Goal: Task Accomplishment & Management: Manage account settings

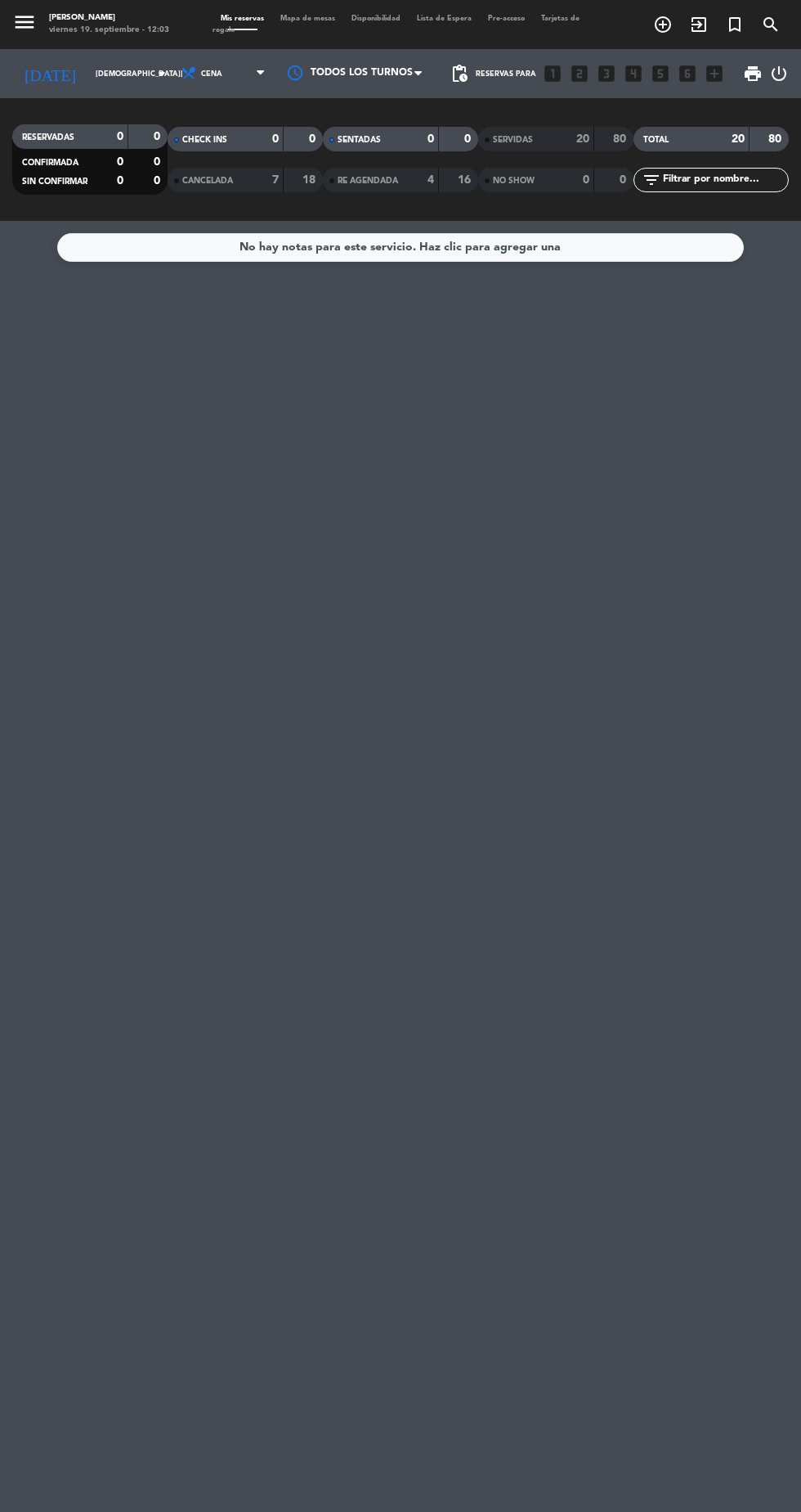
click at [88, 73] on input "[DEMOGRAPHIC_DATA][DATE]" at bounding box center [139, 73] width 103 height 25
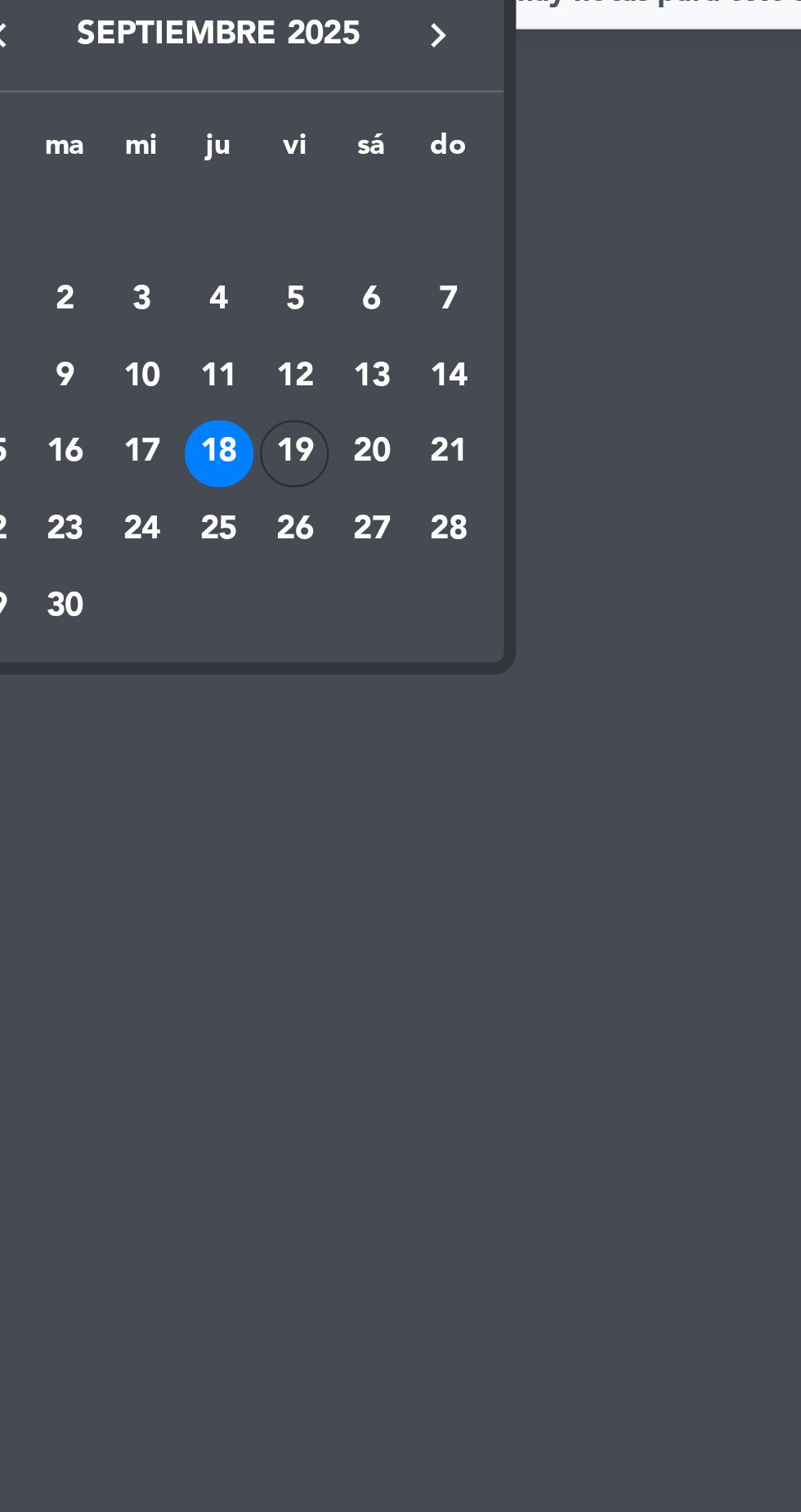
click at [163, 424] on div "19" at bounding box center [170, 432] width 28 height 28
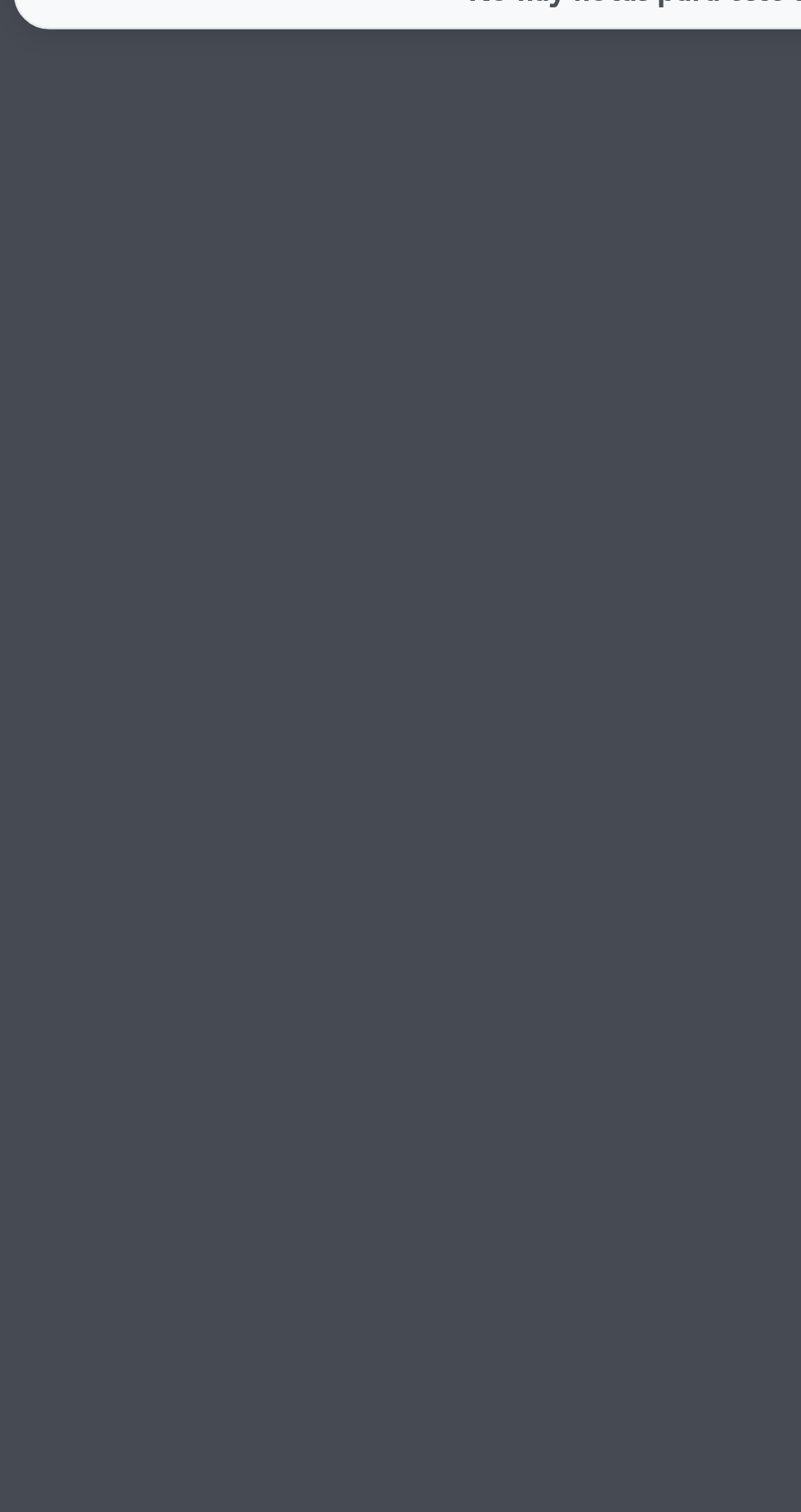
type input "[DATE]"
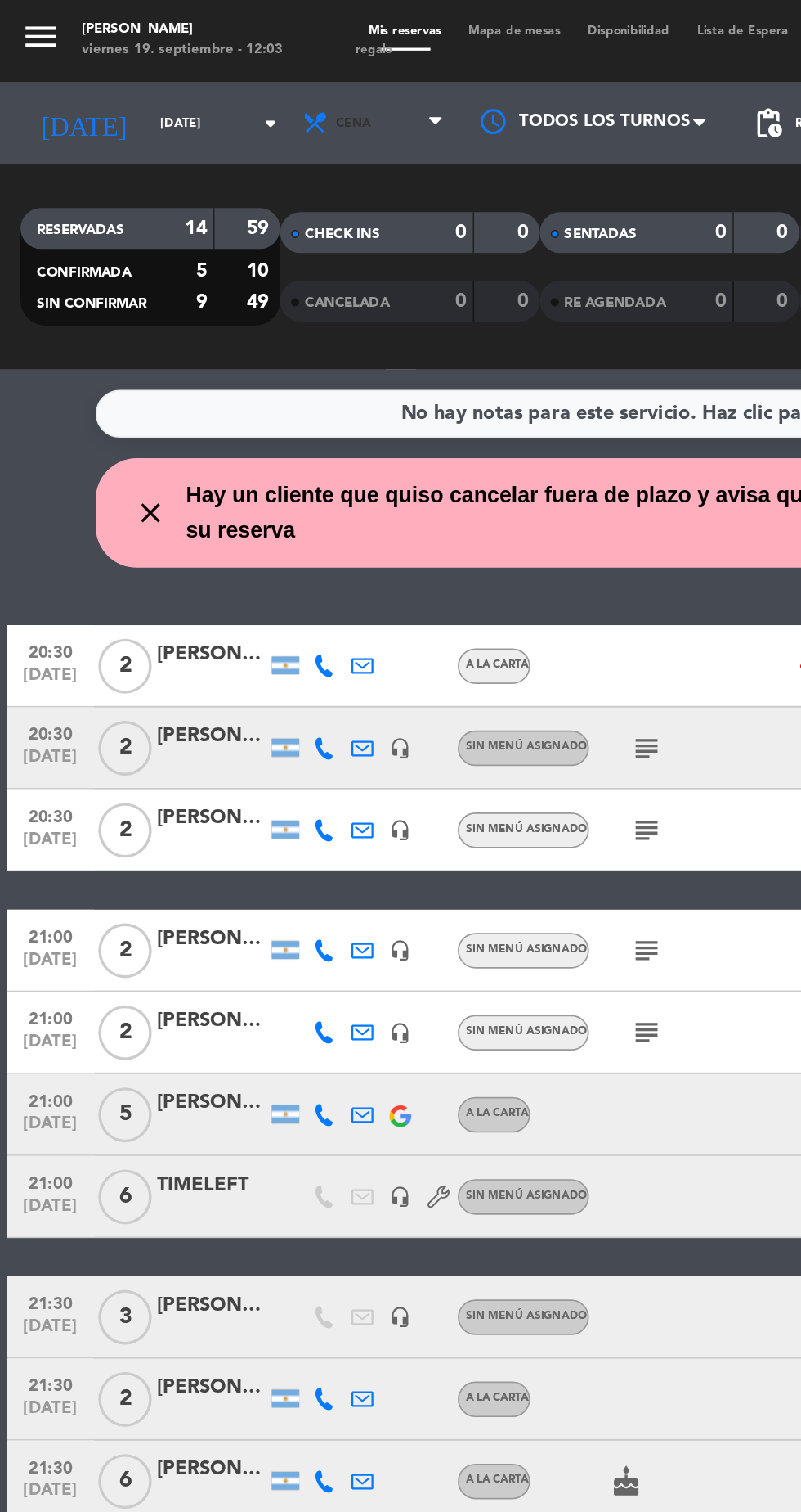
click at [186, 89] on span "Cena" at bounding box center [225, 73] width 99 height 36
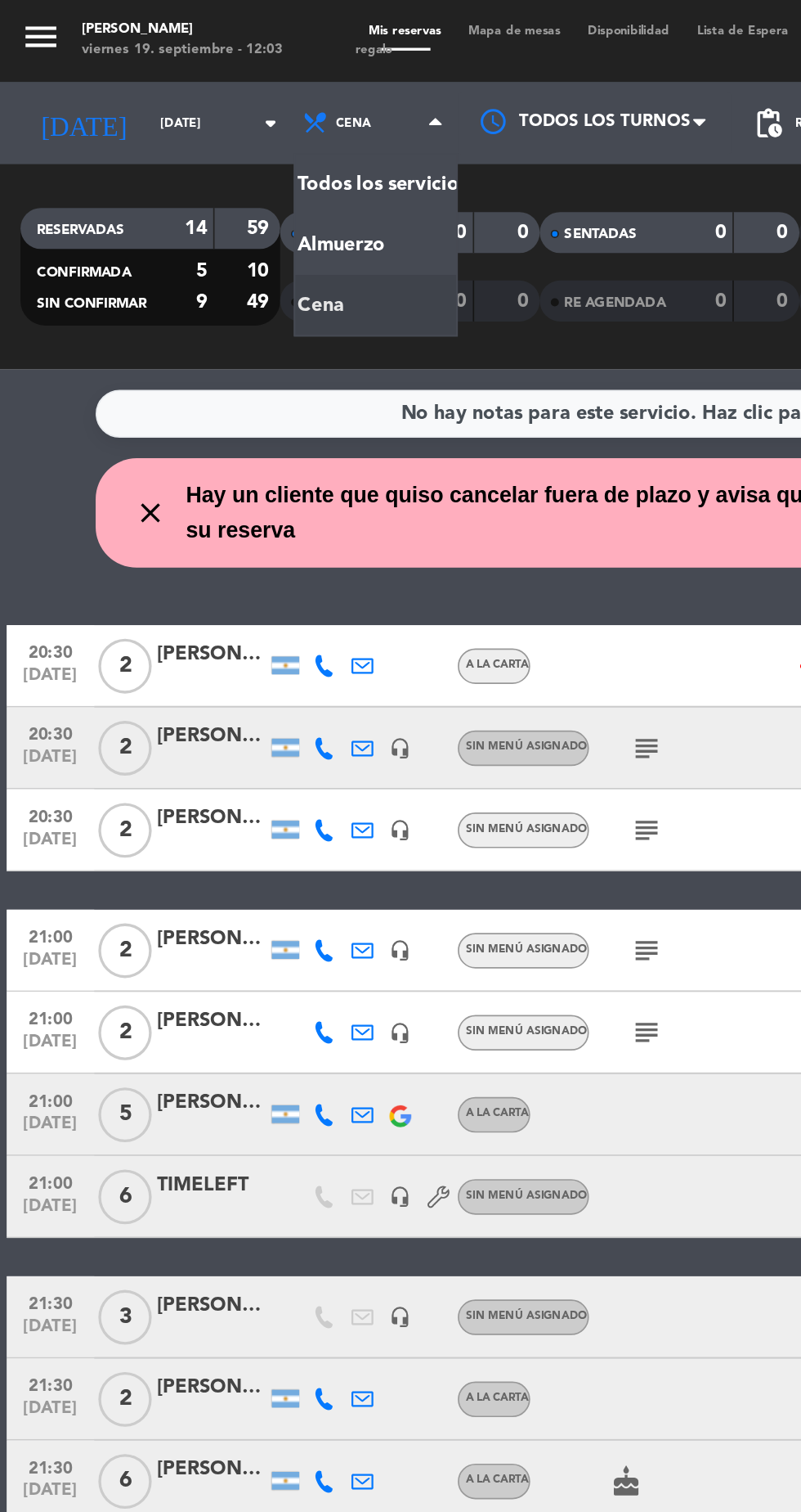
click at [180, 152] on div "menu Hierro Bodegón [DATE] 19. septiembre - 12:03 Mis reservas Mapa de mesas Di…" at bounding box center [400, 110] width 801 height 220
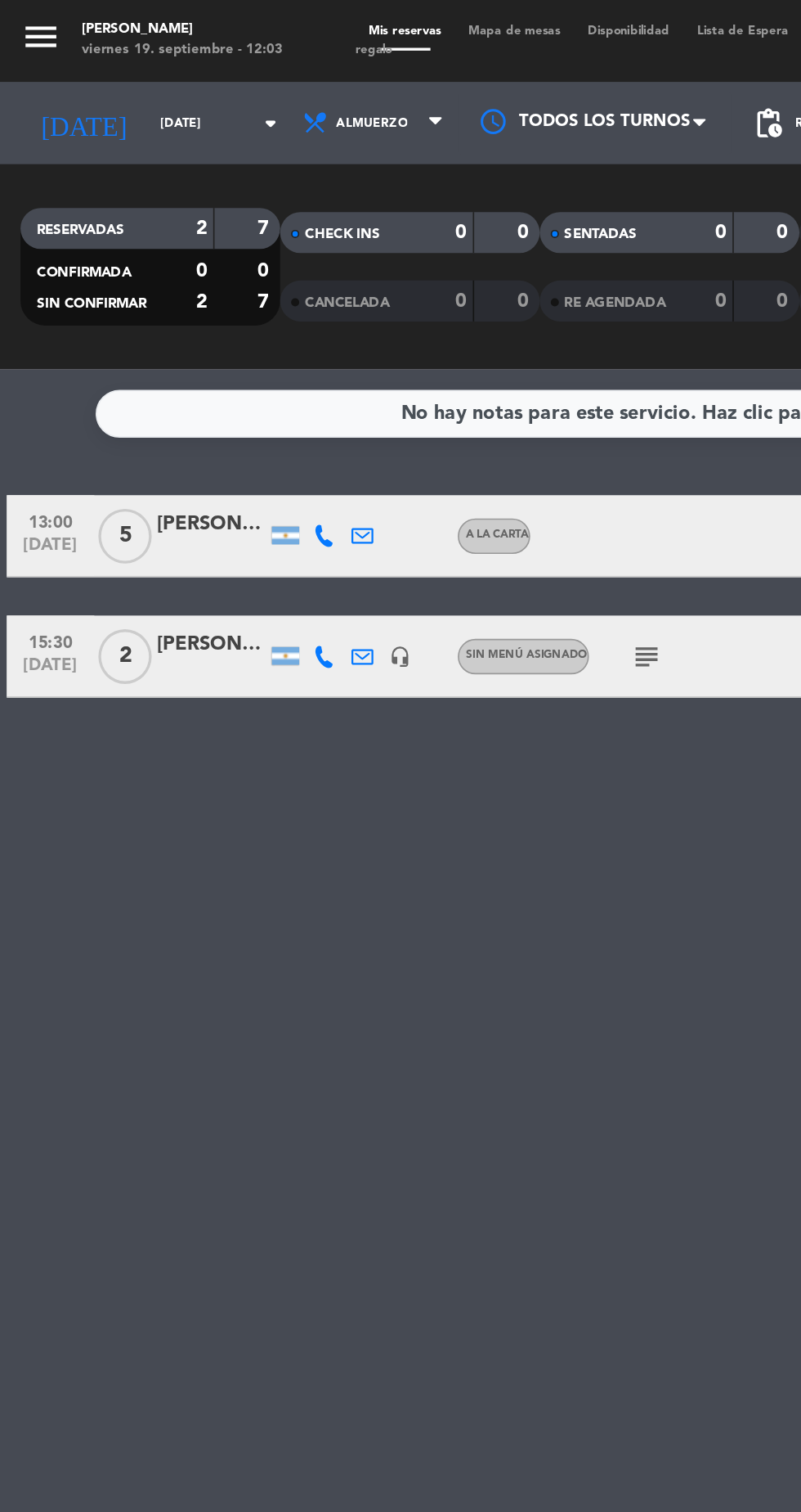
click at [409, 420] on div "No hay notas para este servicio. Haz clic para agregar una 13:00 [DATE] 5 [PERS…" at bounding box center [400, 865] width 801 height 1291
click at [381, 416] on div "subject" at bounding box center [421, 393] width 137 height 48
click at [387, 396] on icon "subject" at bounding box center [386, 393] width 19 height 19
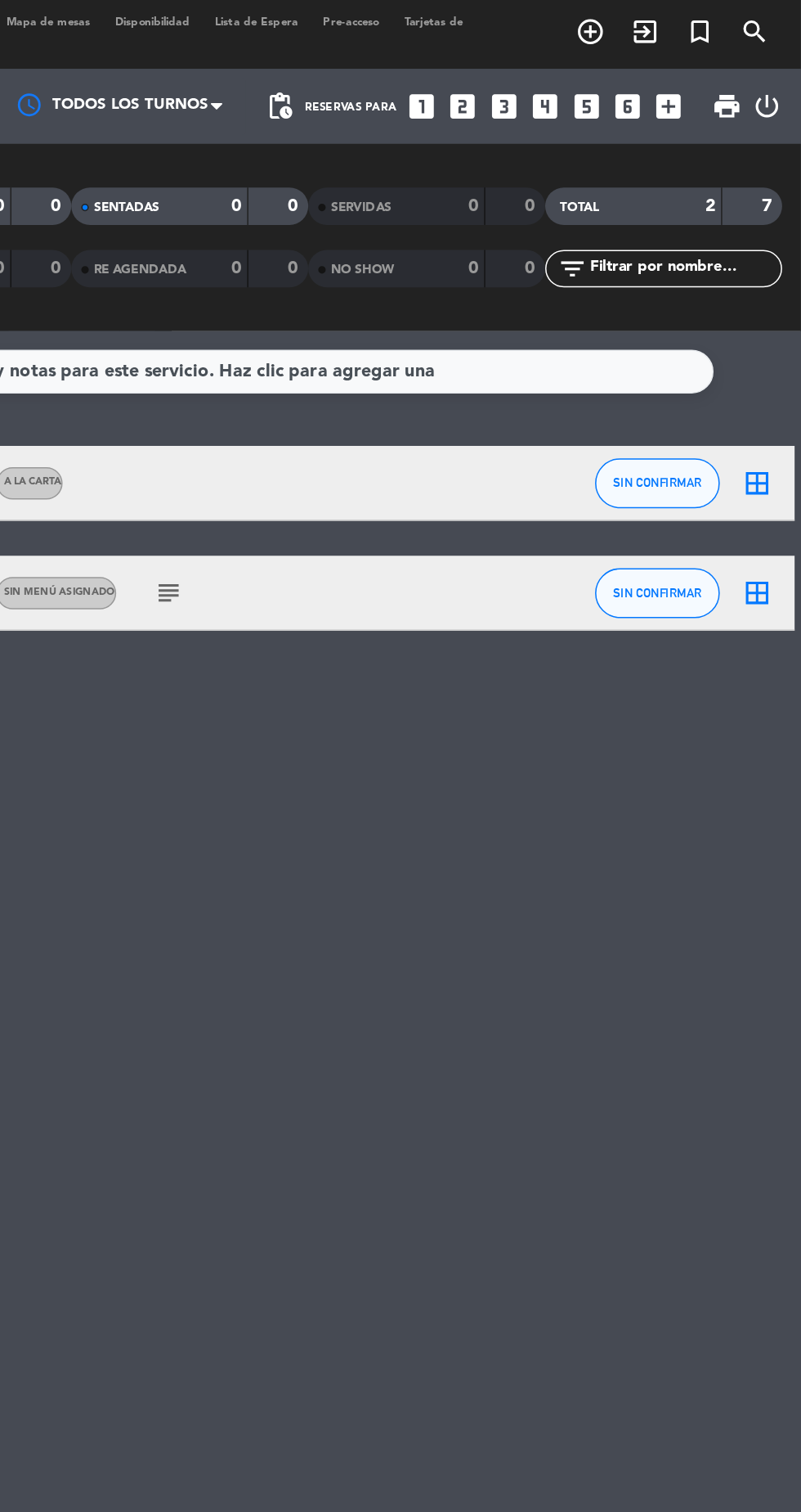
click at [731, 33] on icon "turned_in_not" at bounding box center [735, 24] width 19 height 19
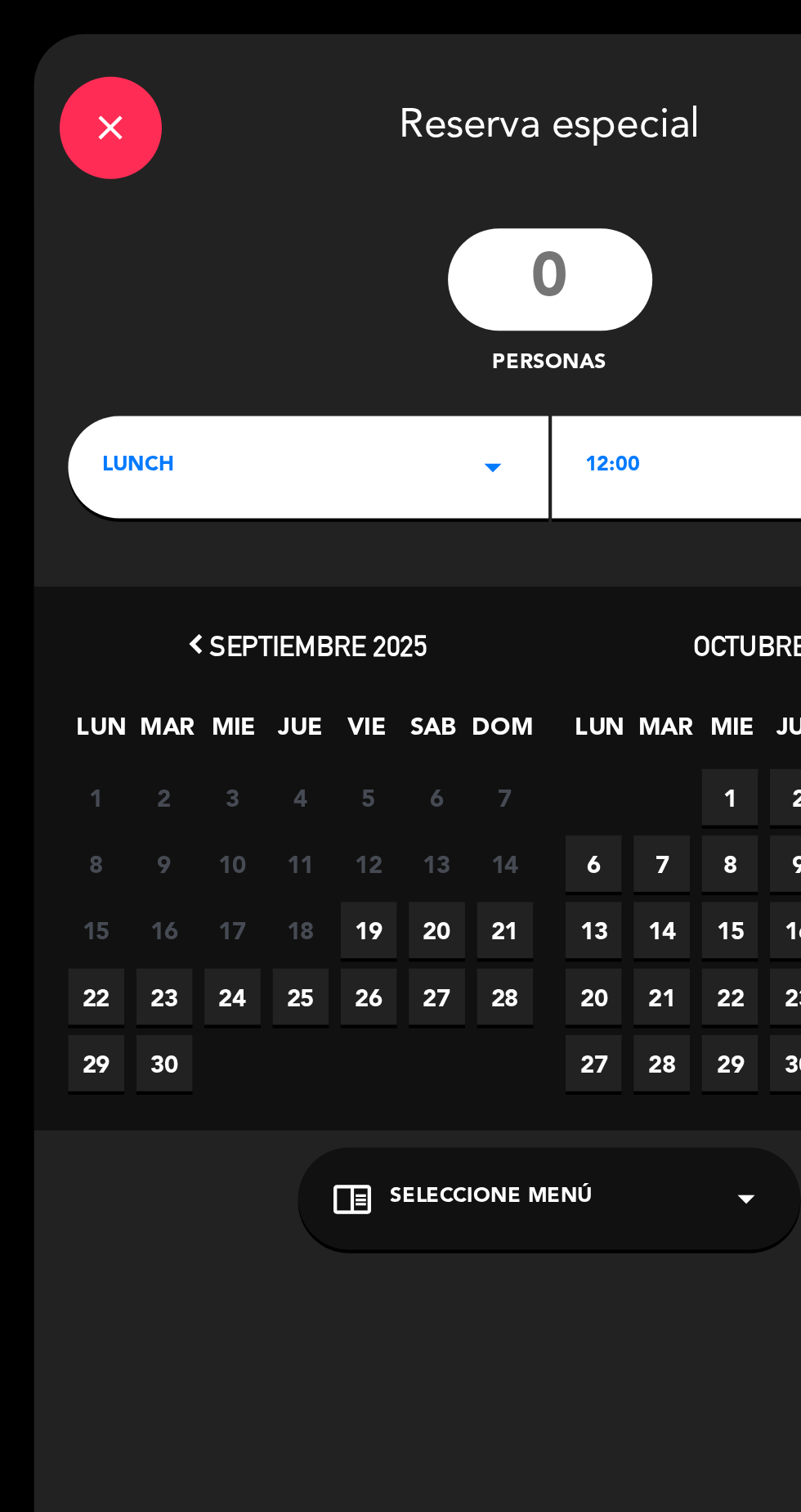
click at [229, 225] on icon "arrow_drop_down" at bounding box center [237, 224] width 19 height 19
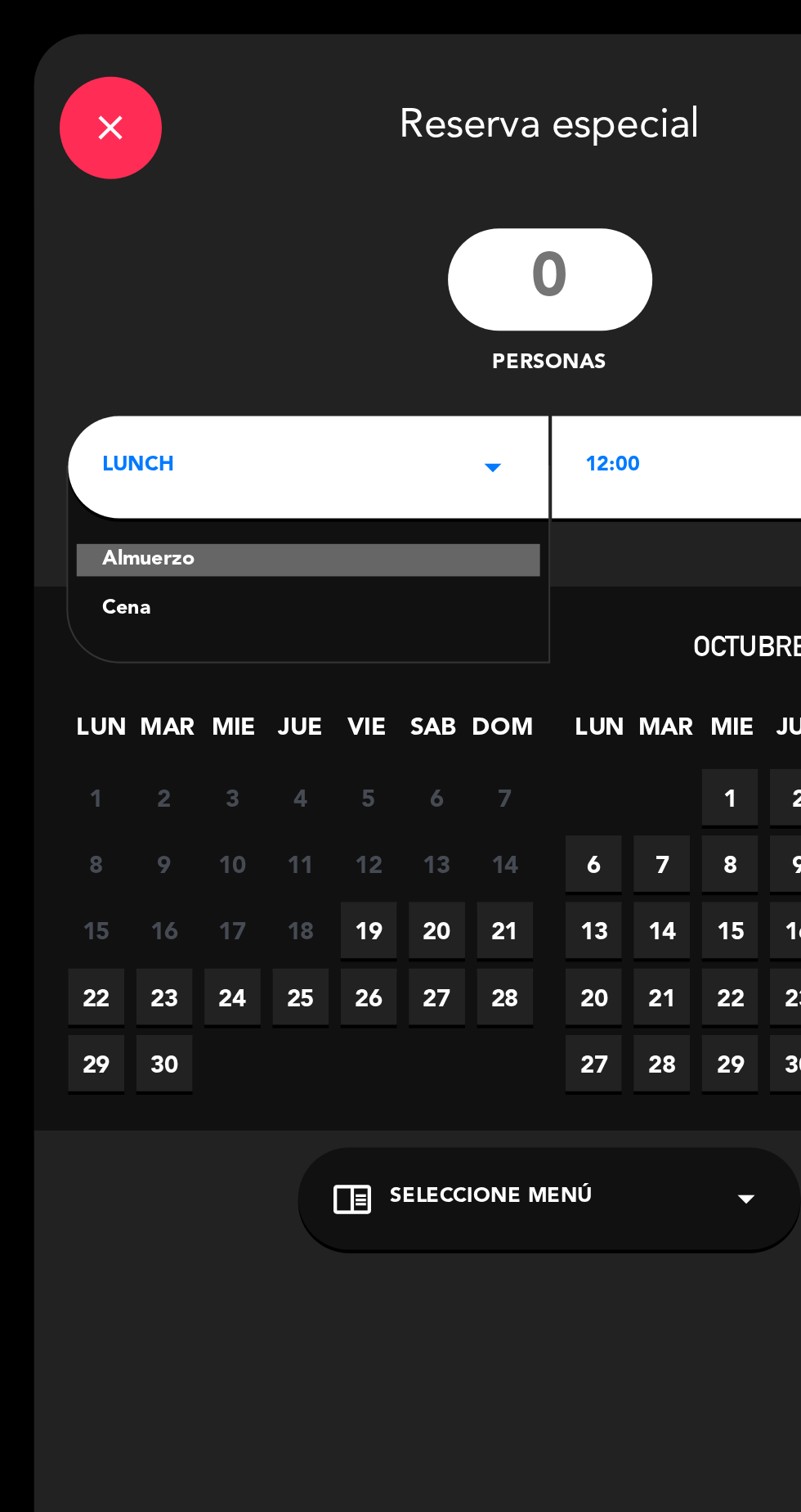
click at [185, 300] on div "Cena" at bounding box center [148, 292] width 198 height 16
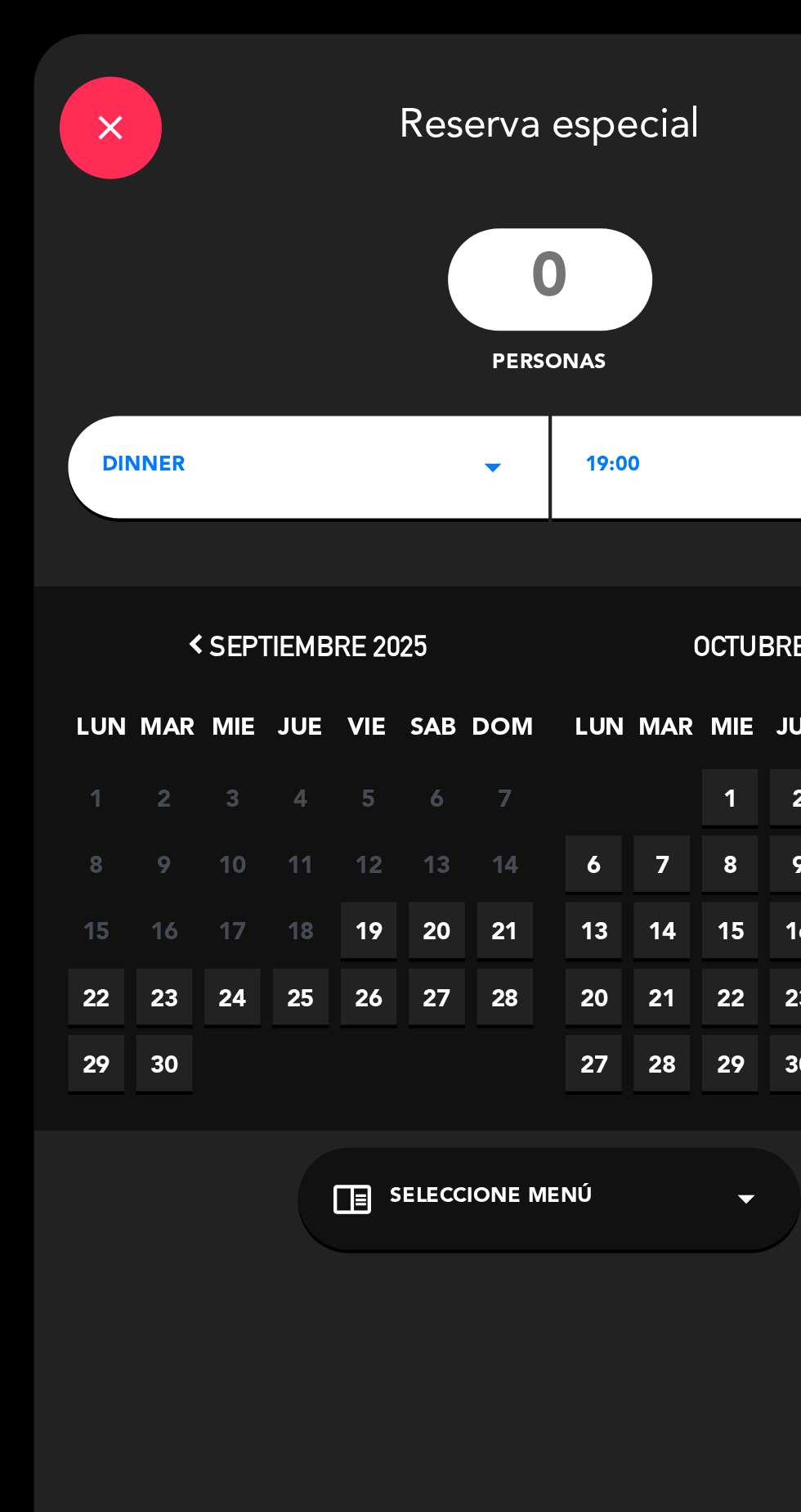
click at [214, 232] on div "dinner arrow_drop_down" at bounding box center [148, 223] width 231 height 49
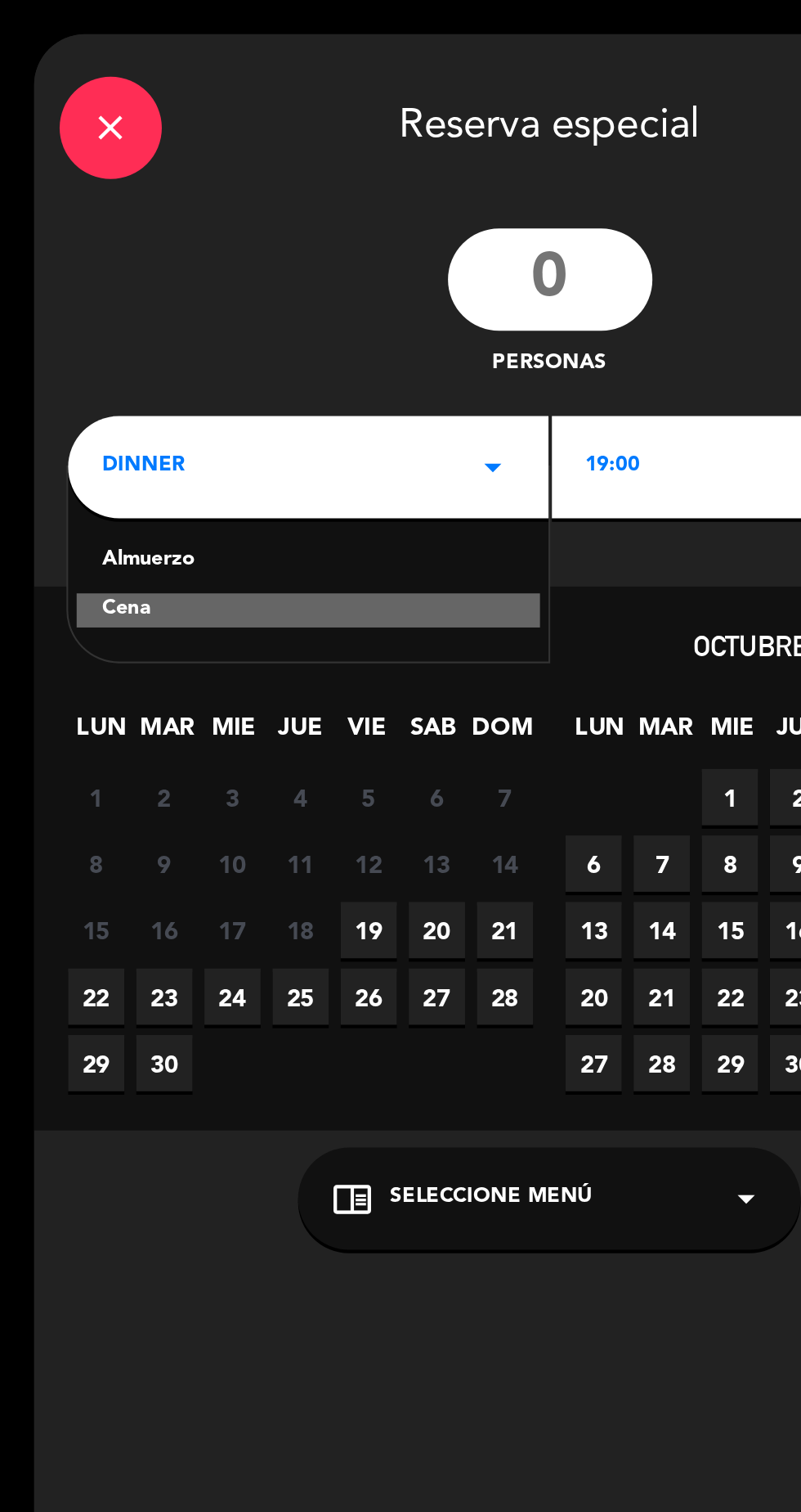
click at [211, 288] on div "Cena" at bounding box center [148, 292] width 222 height 16
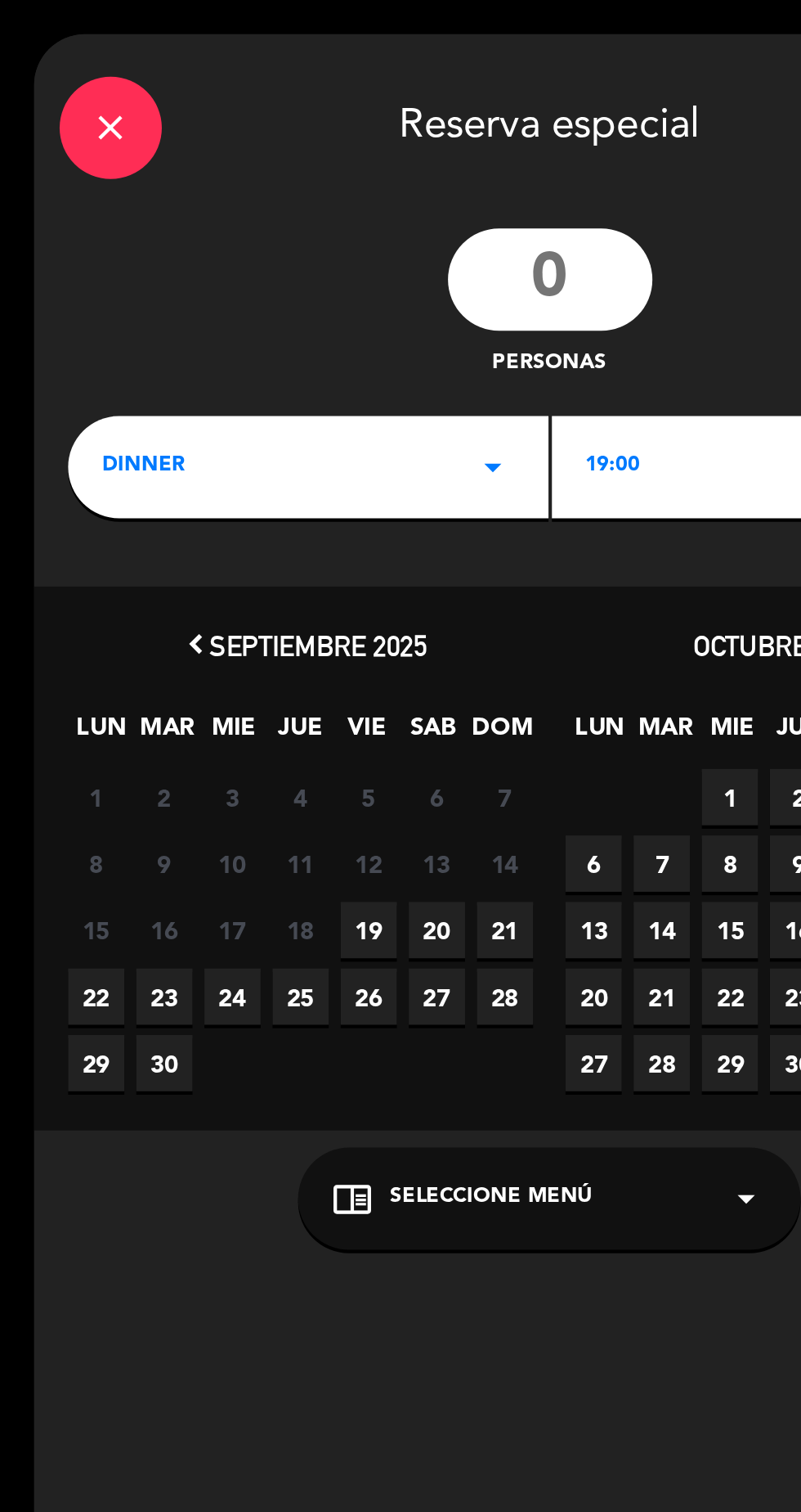
click at [268, 148] on input "number" at bounding box center [265, 133] width 99 height 49
click at [215, 222] on div "dinner arrow_drop_down" at bounding box center [148, 223] width 231 height 49
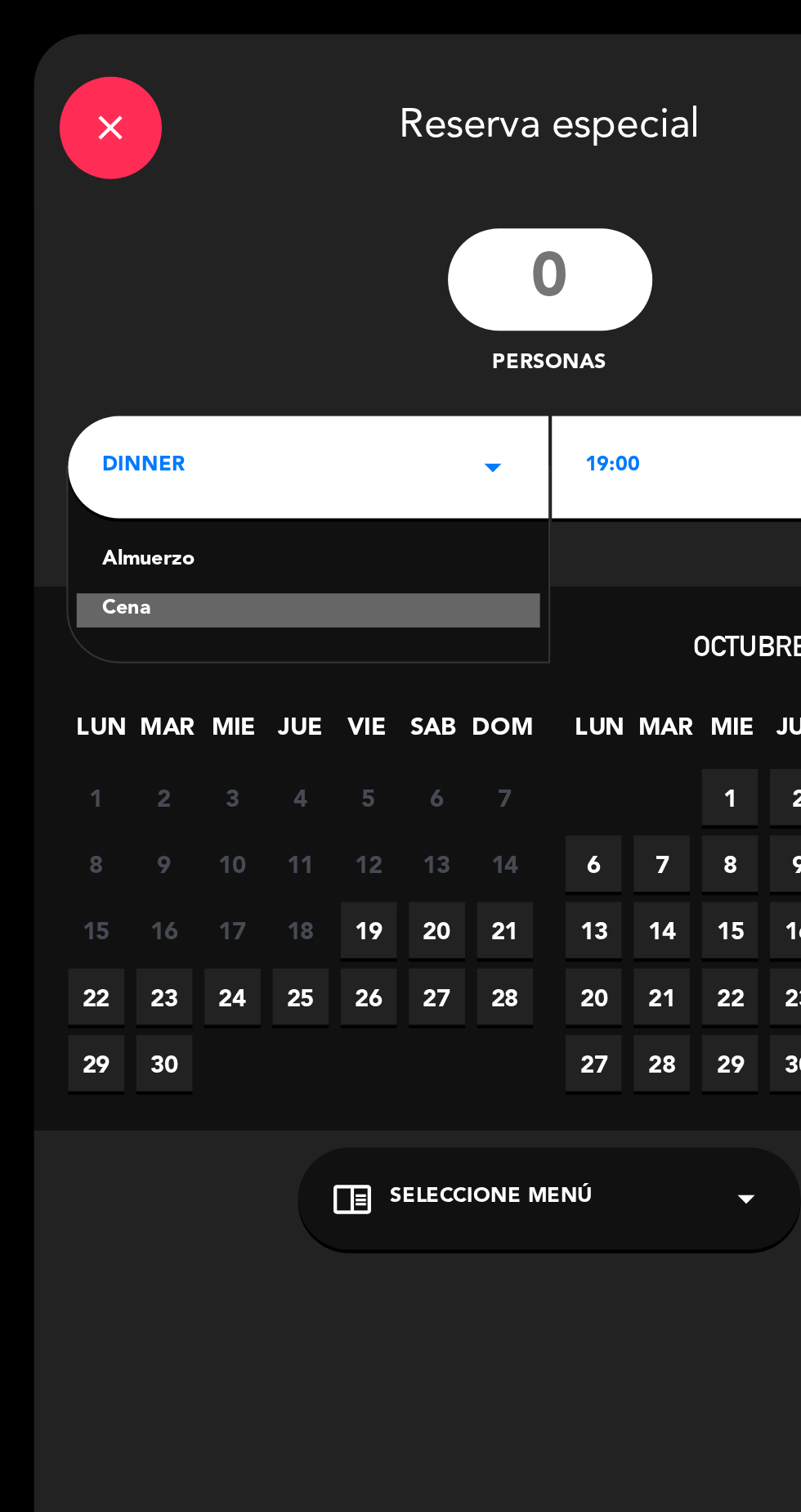
click at [197, 274] on div "Almuerzo" at bounding box center [148, 269] width 198 height 16
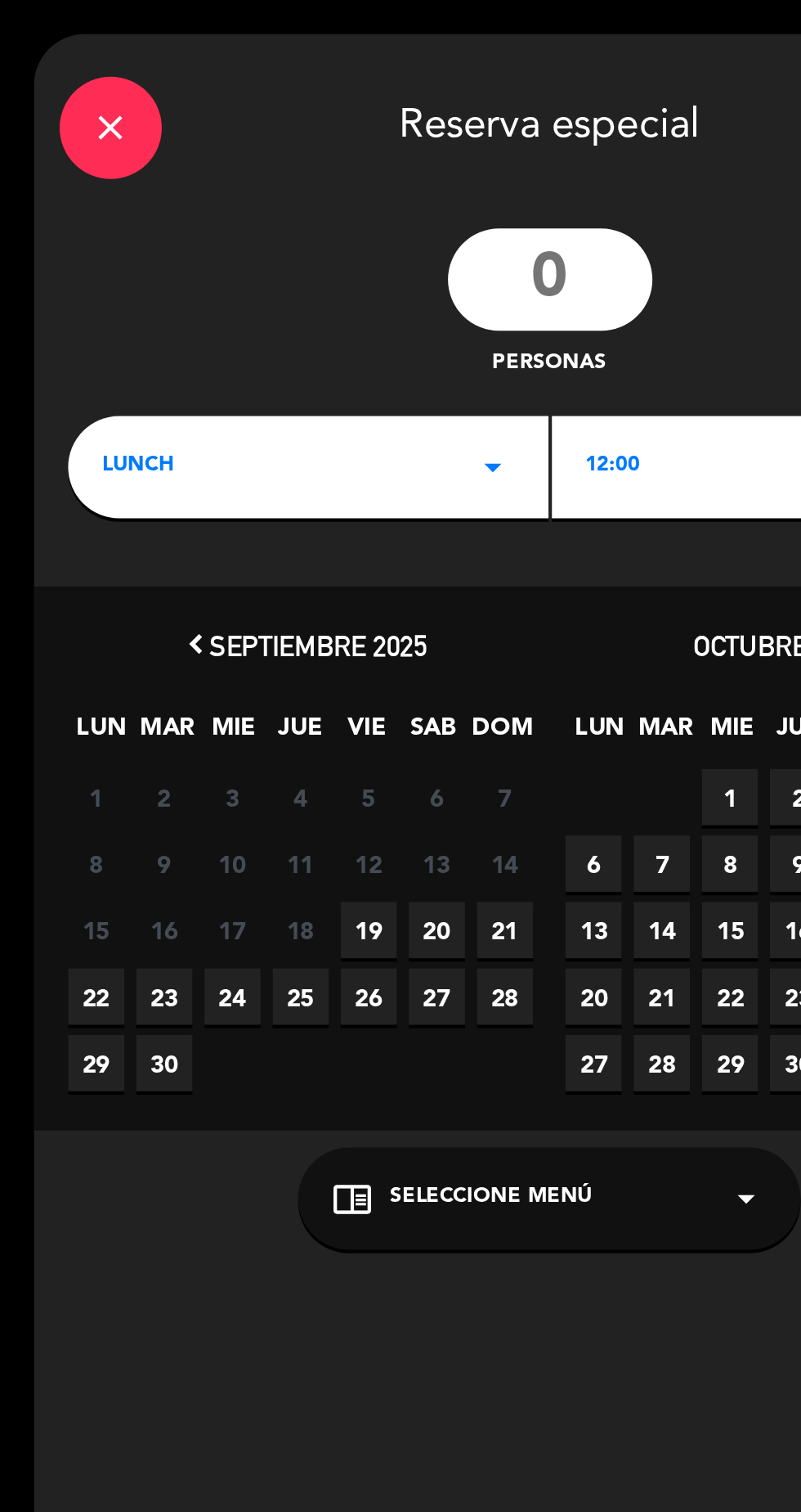
click at [315, 221] on div "12:00 arrow_drop_down" at bounding box center [380, 223] width 231 height 49
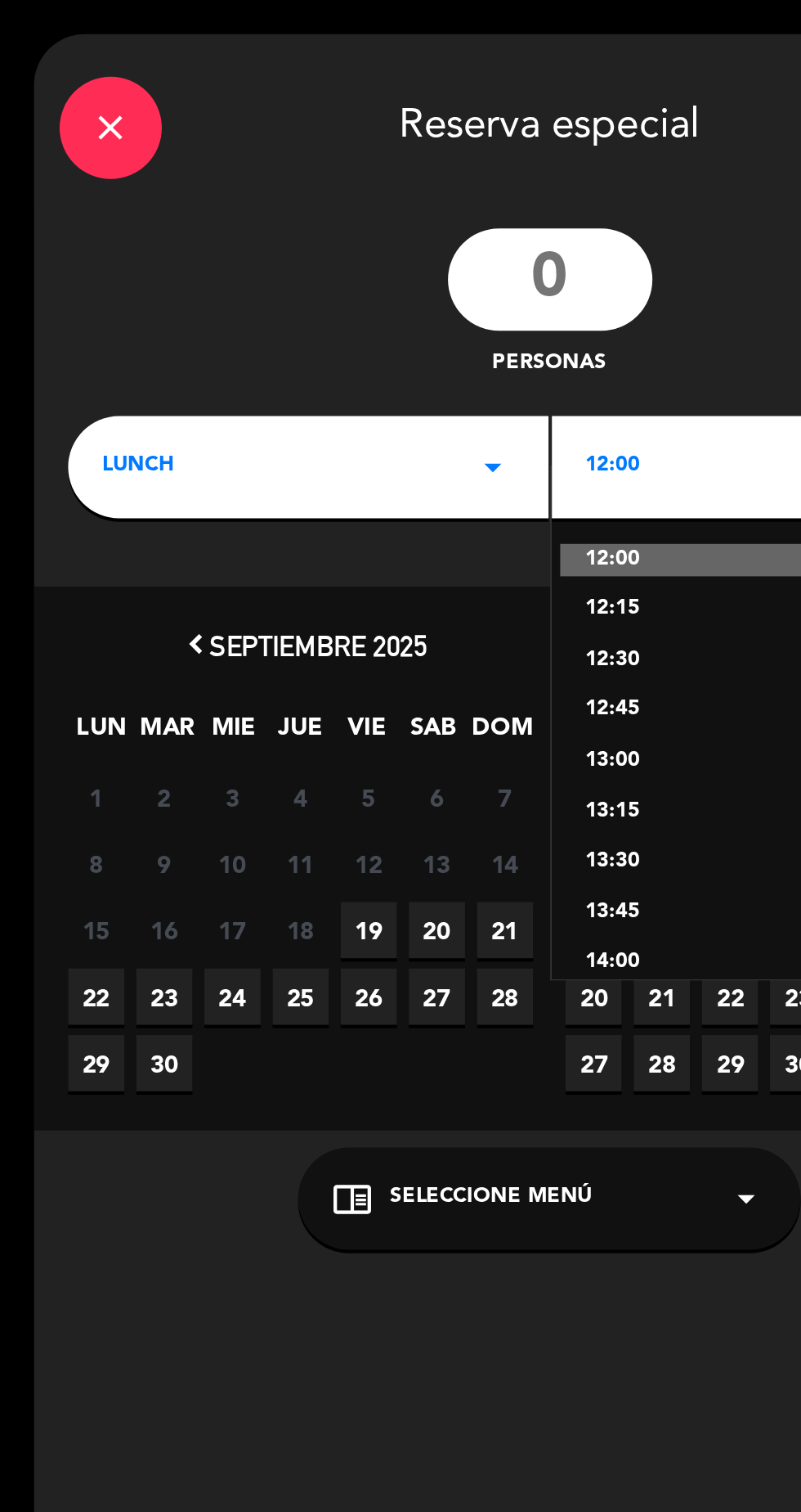
click at [322, 322] on div "12:30" at bounding box center [380, 317] width 198 height 16
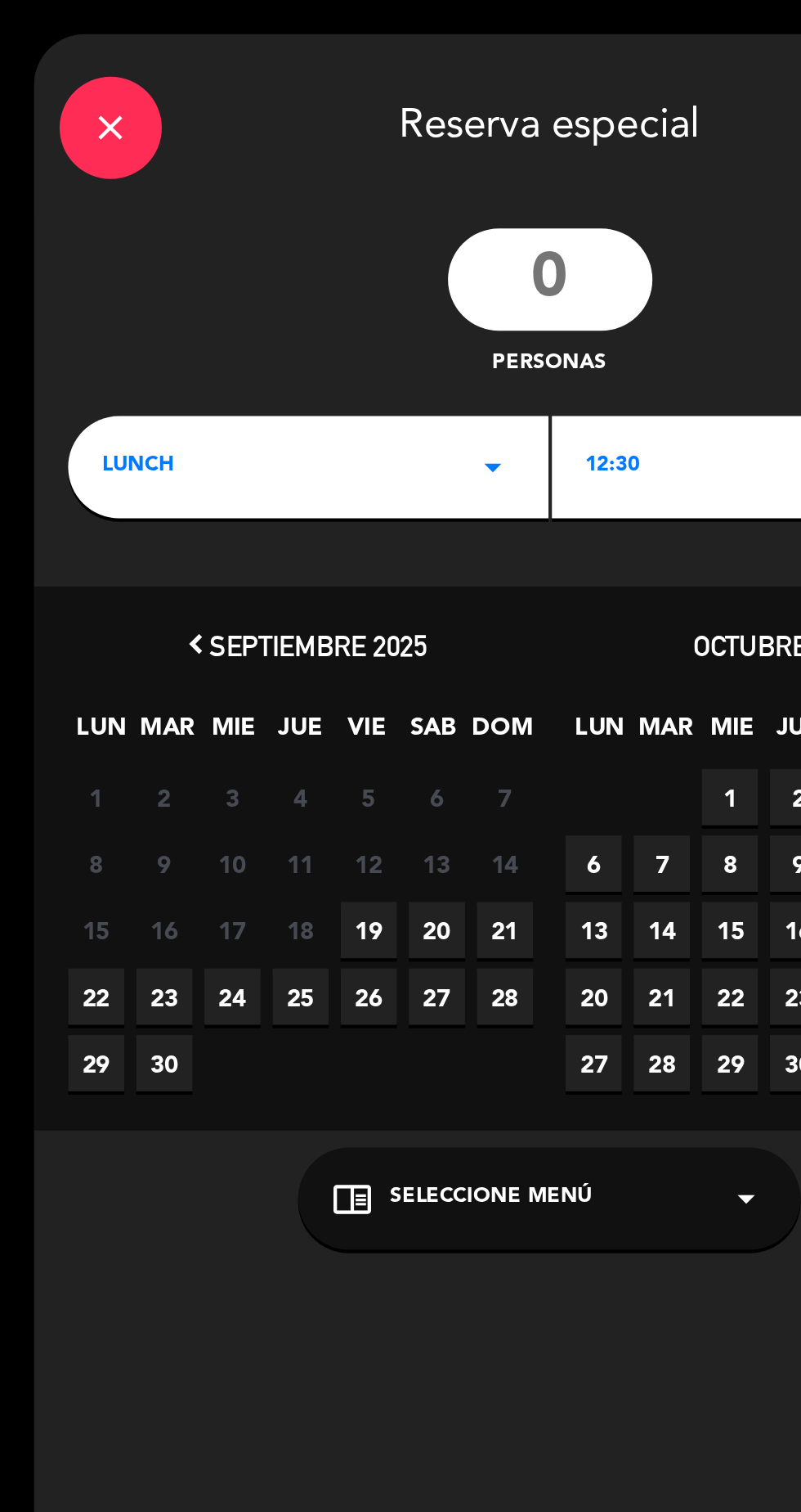
click at [257, 125] on input "number" at bounding box center [265, 133] width 99 height 49
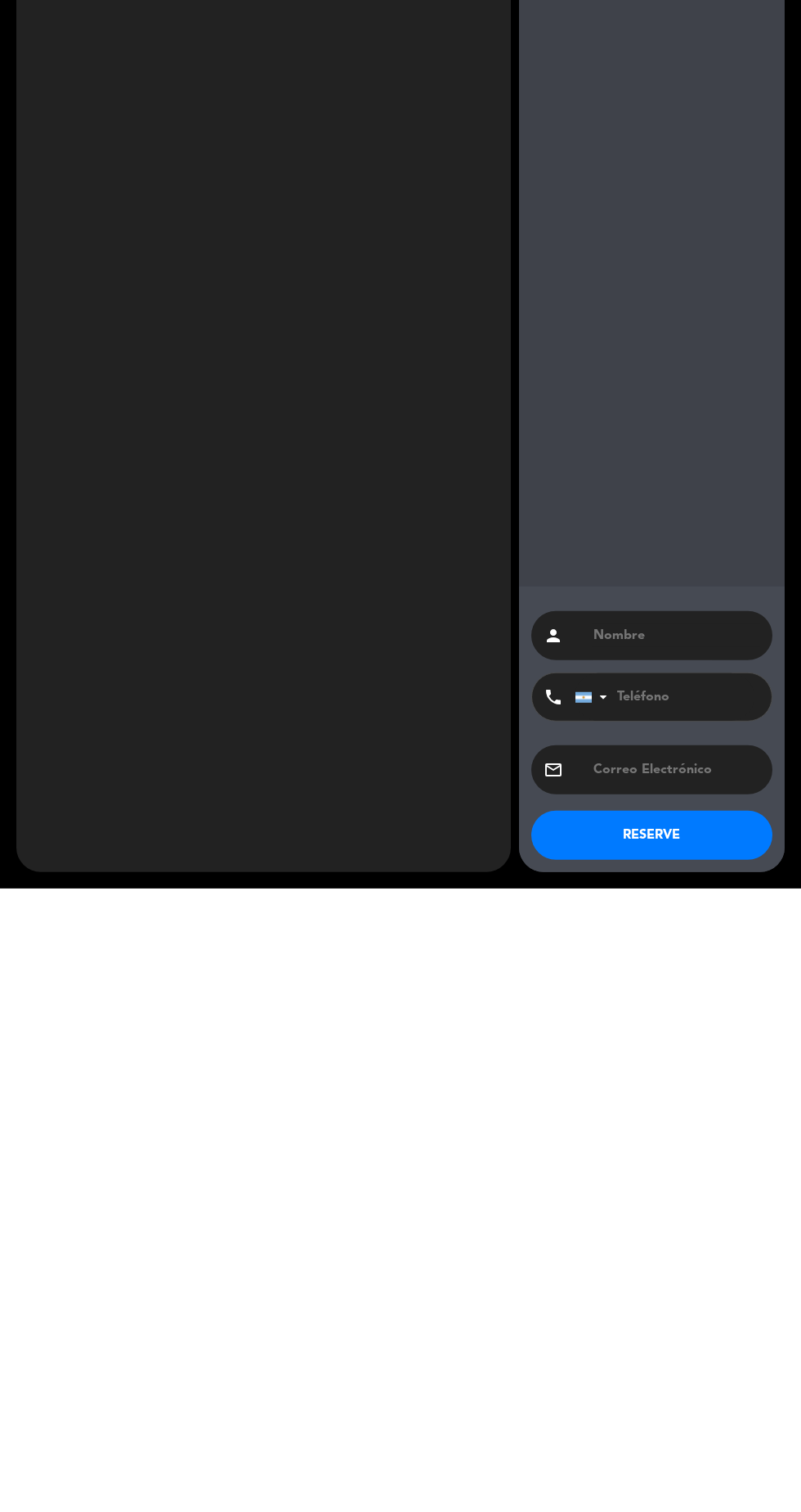
type input "8"
click at [712, 1302] on input "tel" at bounding box center [665, 1320] width 180 height 47
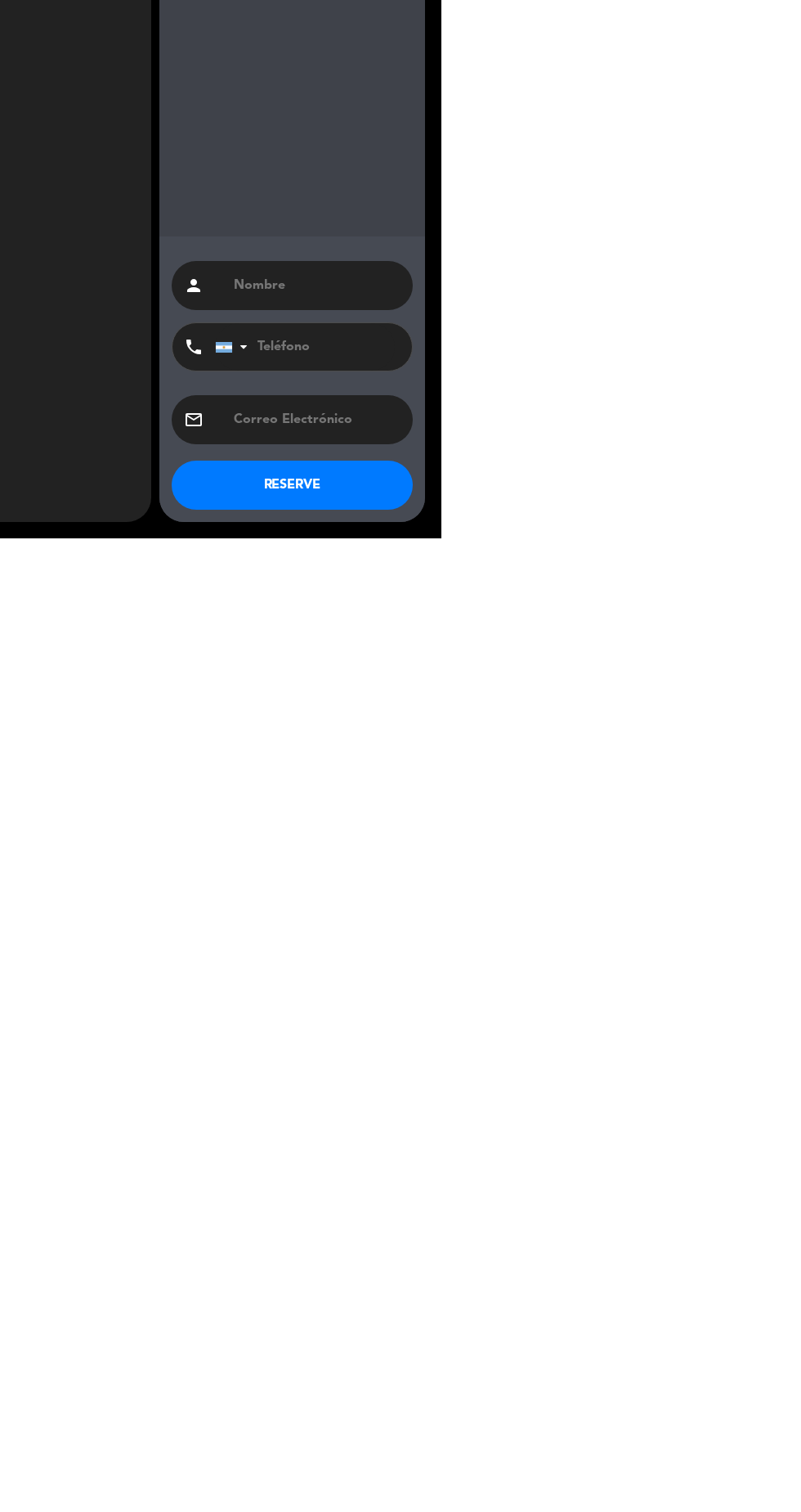
scroll to position [77, 0]
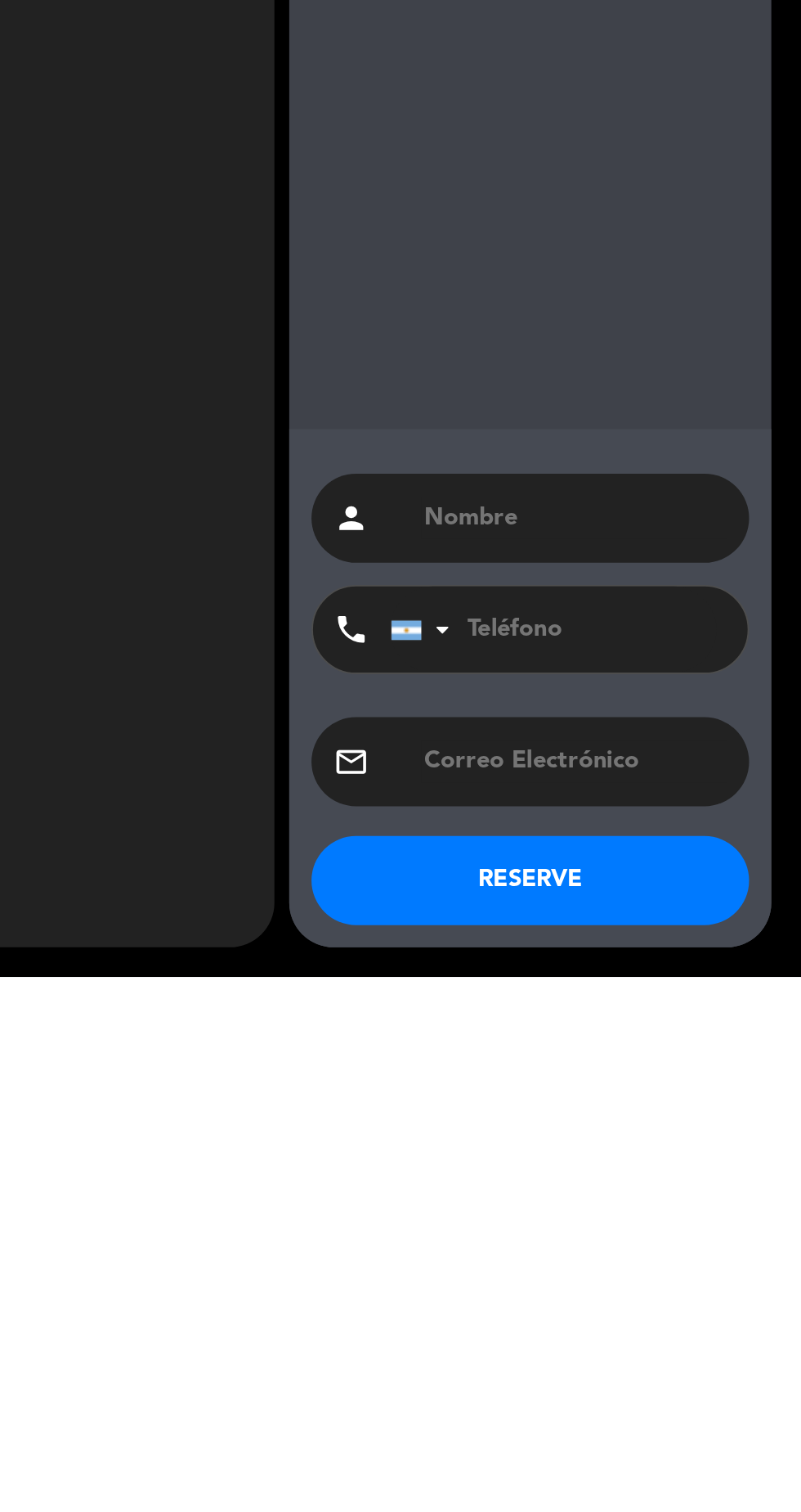
click at [669, 1248] on input "text" at bounding box center [676, 1259] width 168 height 23
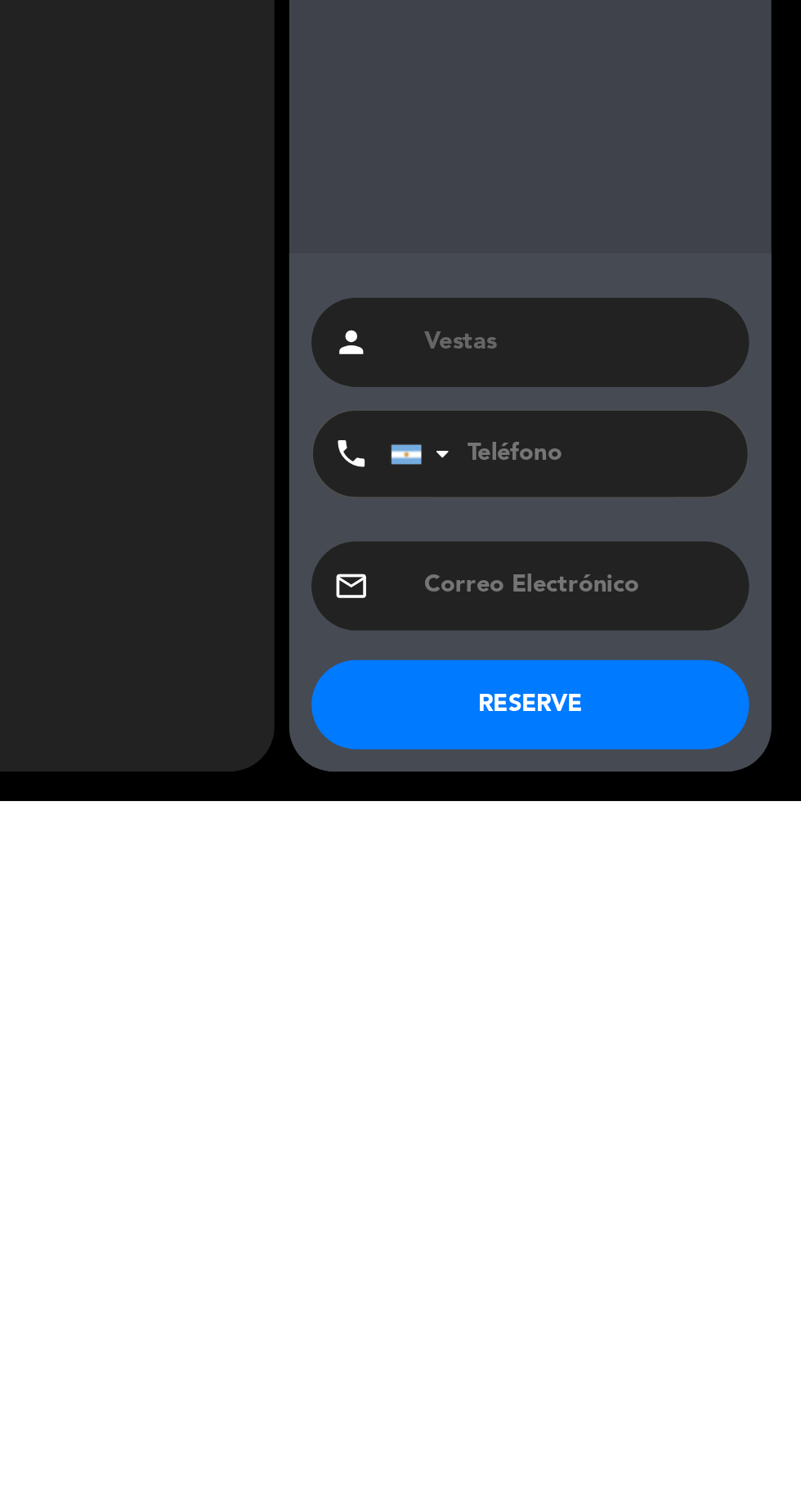
type input "Vestas"
click at [683, 1476] on button "RESERVE" at bounding box center [652, 1458] width 242 height 49
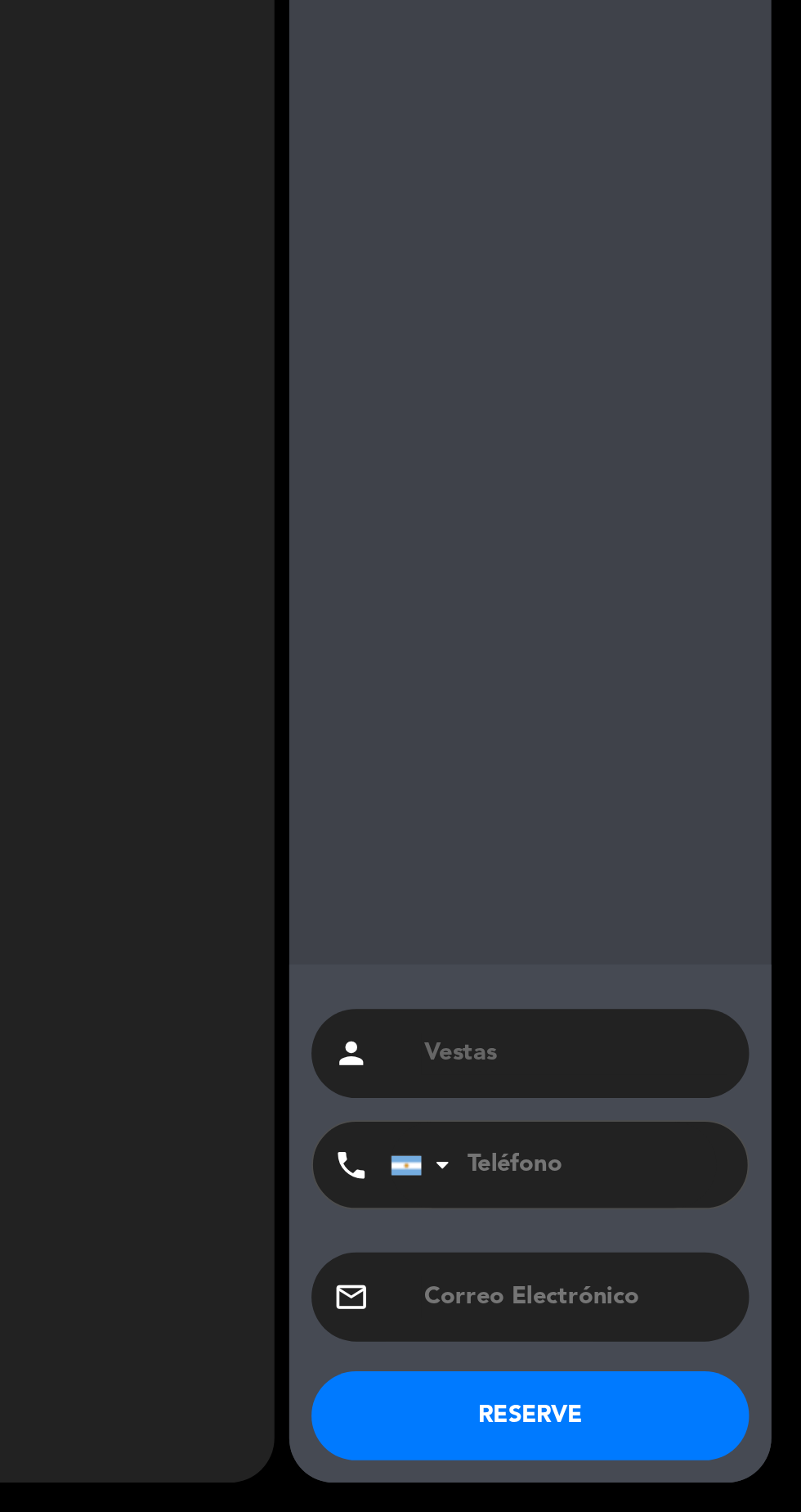
click at [694, 1476] on button "RESERVE" at bounding box center [652, 1458] width 242 height 49
click at [673, 1464] on button "RESERVE" at bounding box center [652, 1458] width 242 height 49
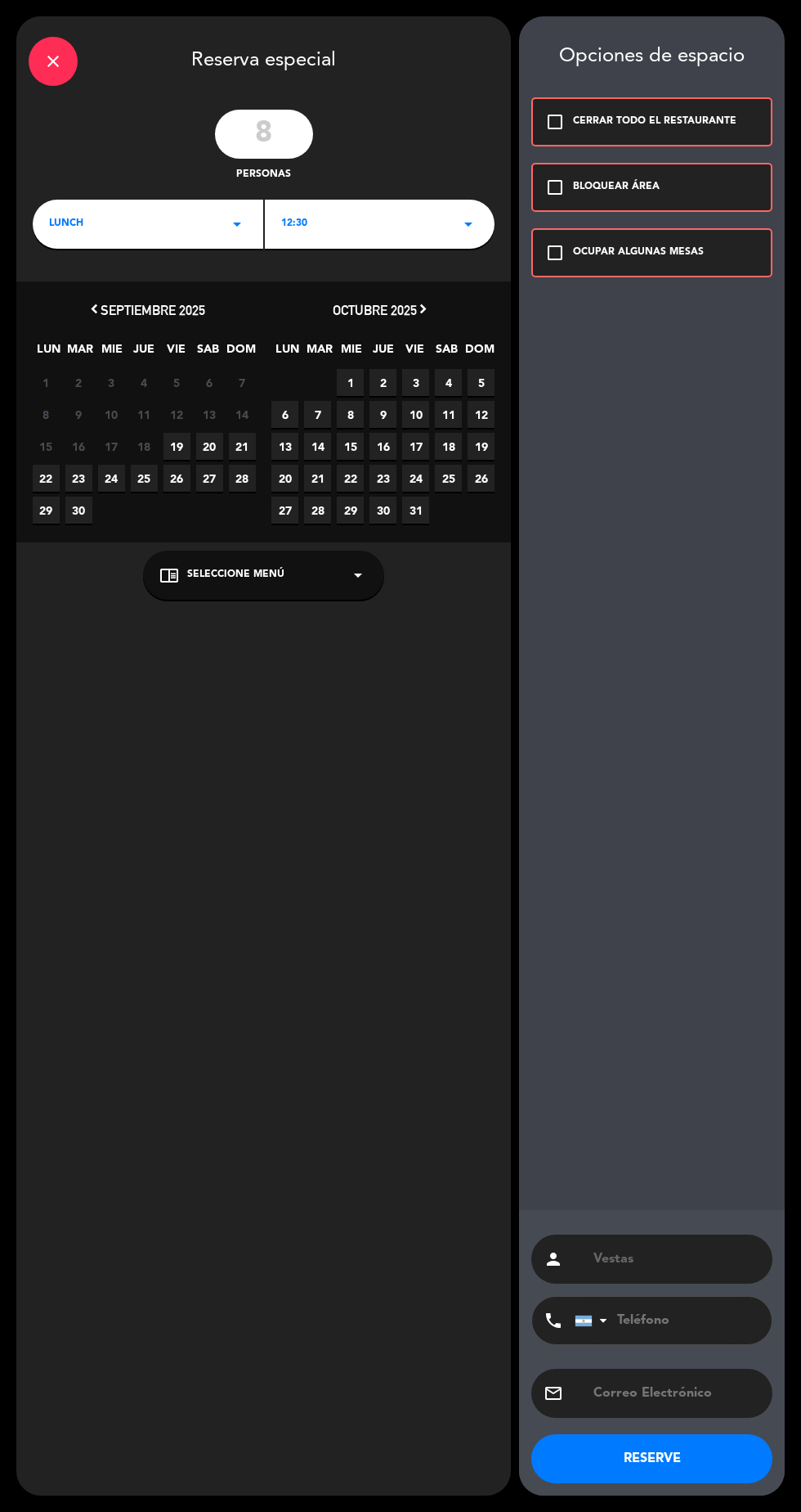
click at [574, 257] on div "OCUPAR ALGUNAS MESAS" at bounding box center [638, 252] width 130 height 16
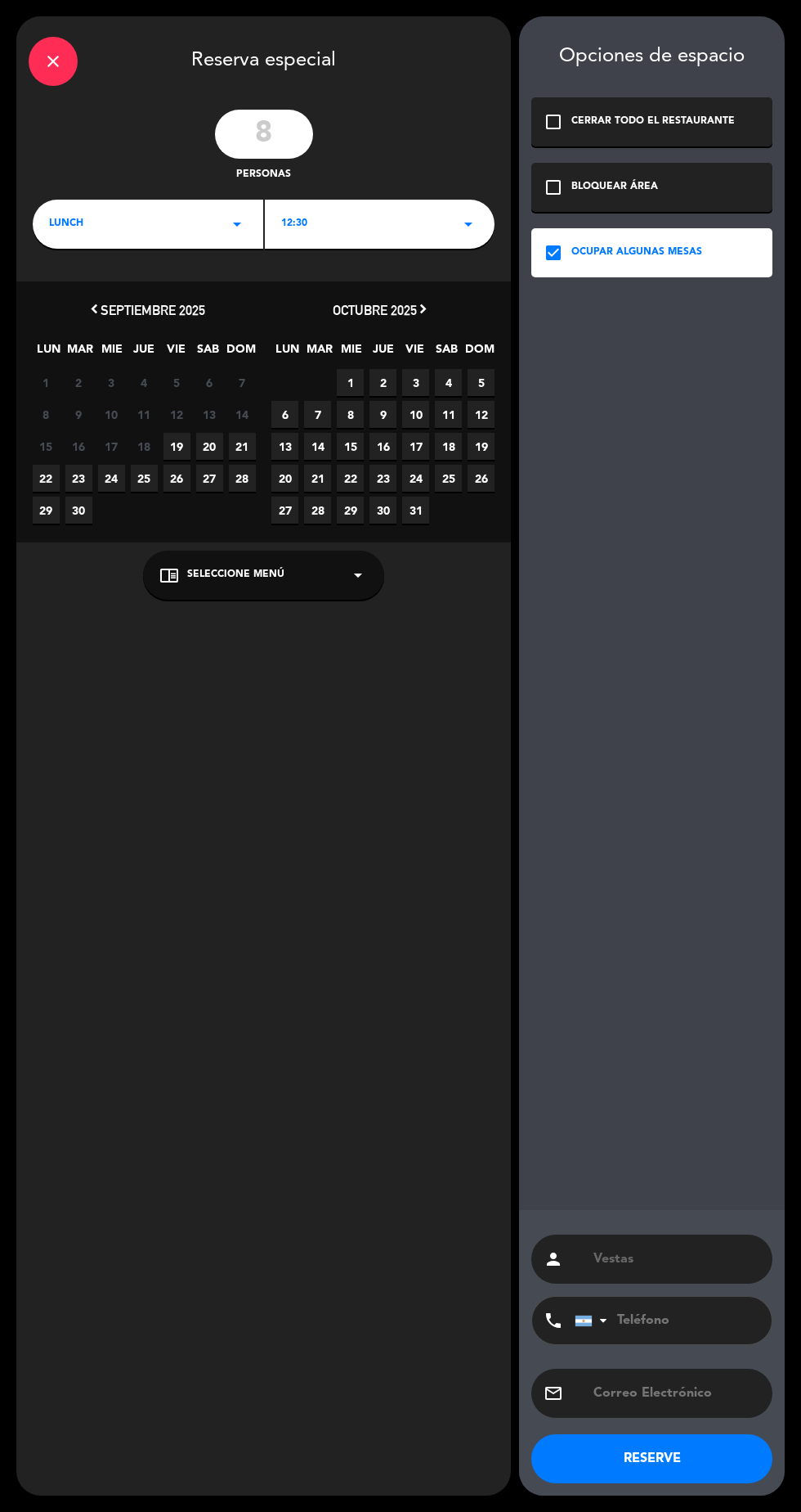
click at [690, 1474] on button "RESERVE" at bounding box center [652, 1458] width 242 height 49
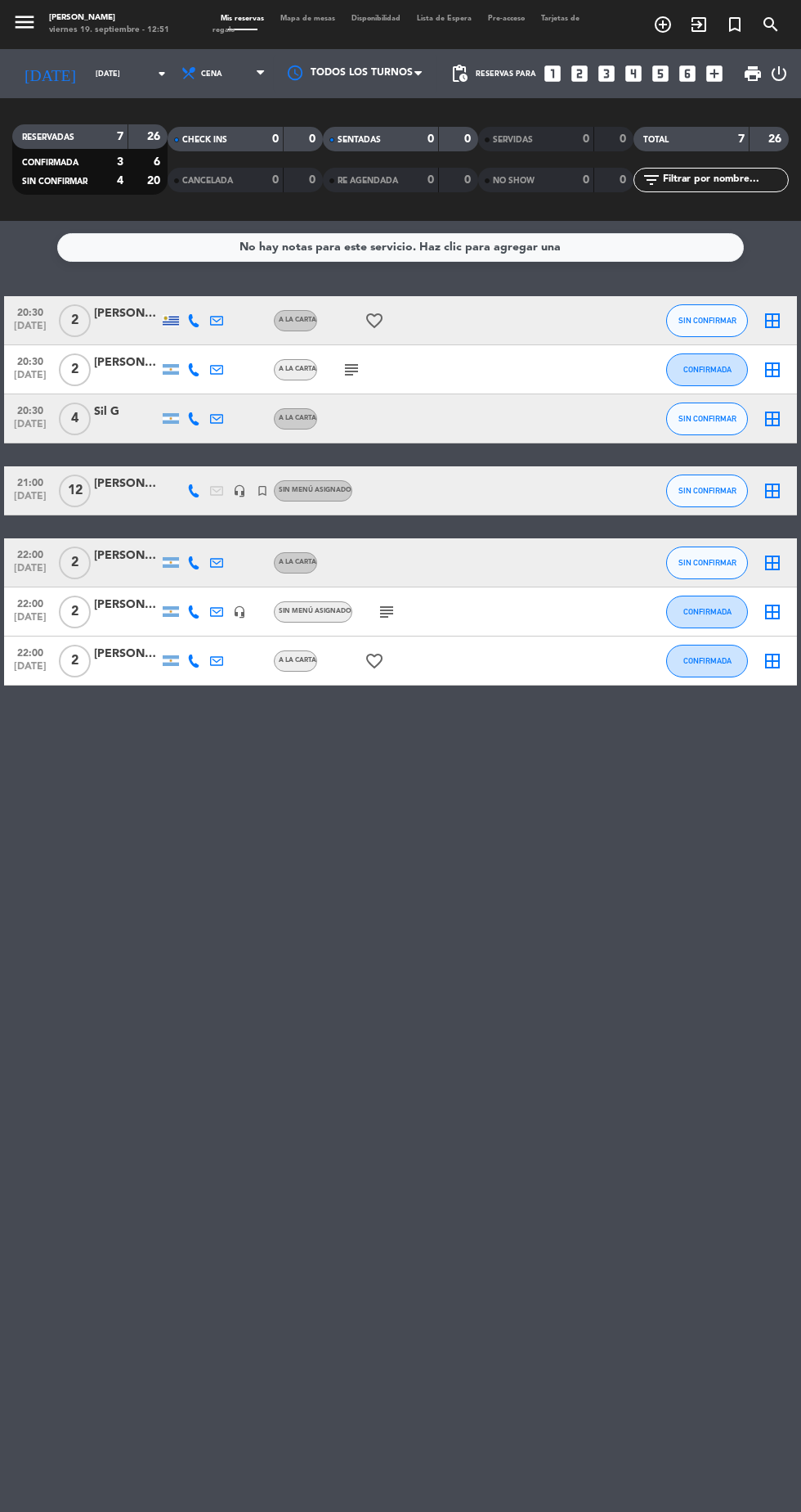
click at [117, 70] on input "sáb. 20 sep." at bounding box center [139, 73] width 103 height 25
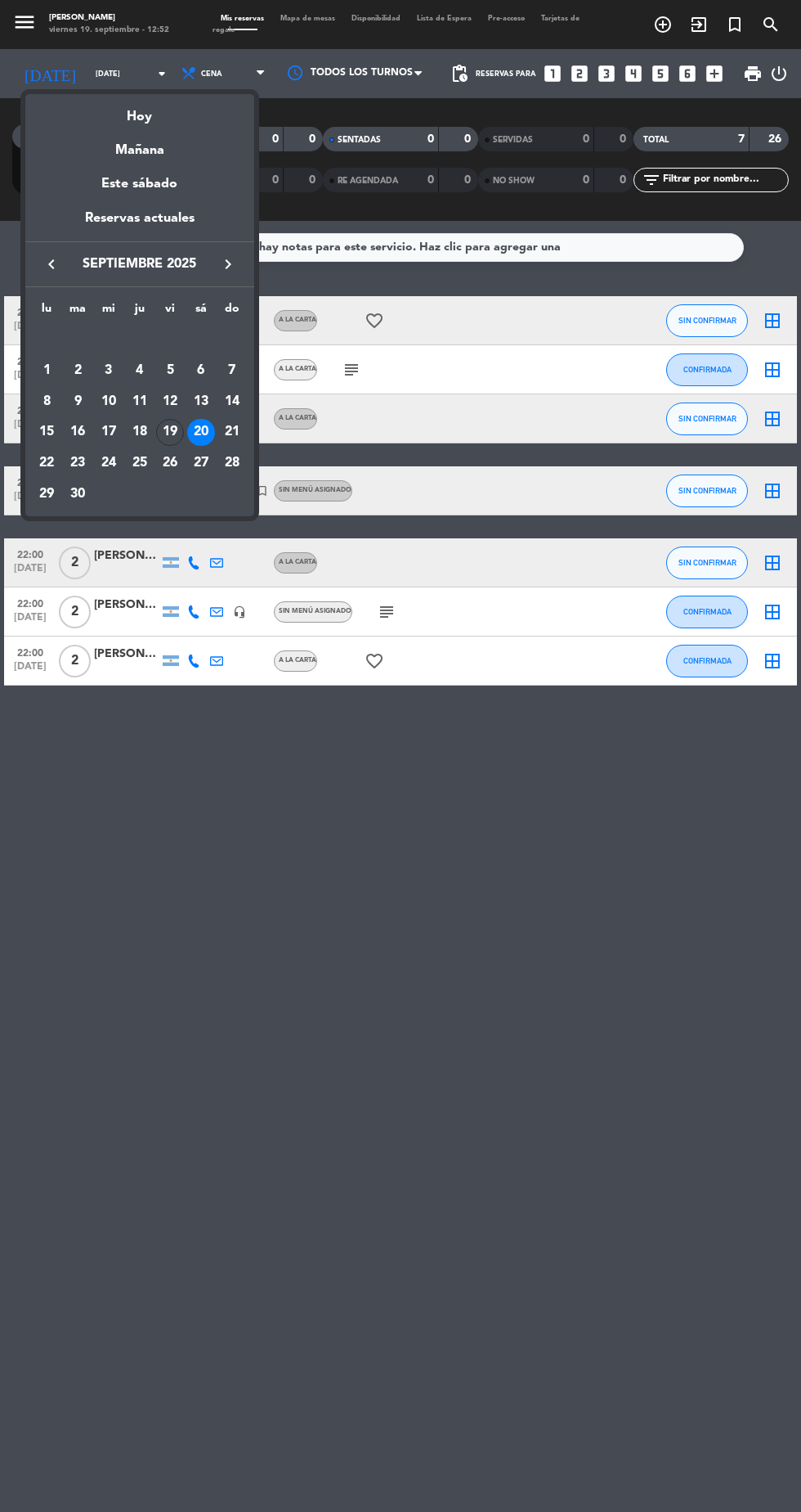
click at [170, 432] on div "19" at bounding box center [170, 432] width 28 height 28
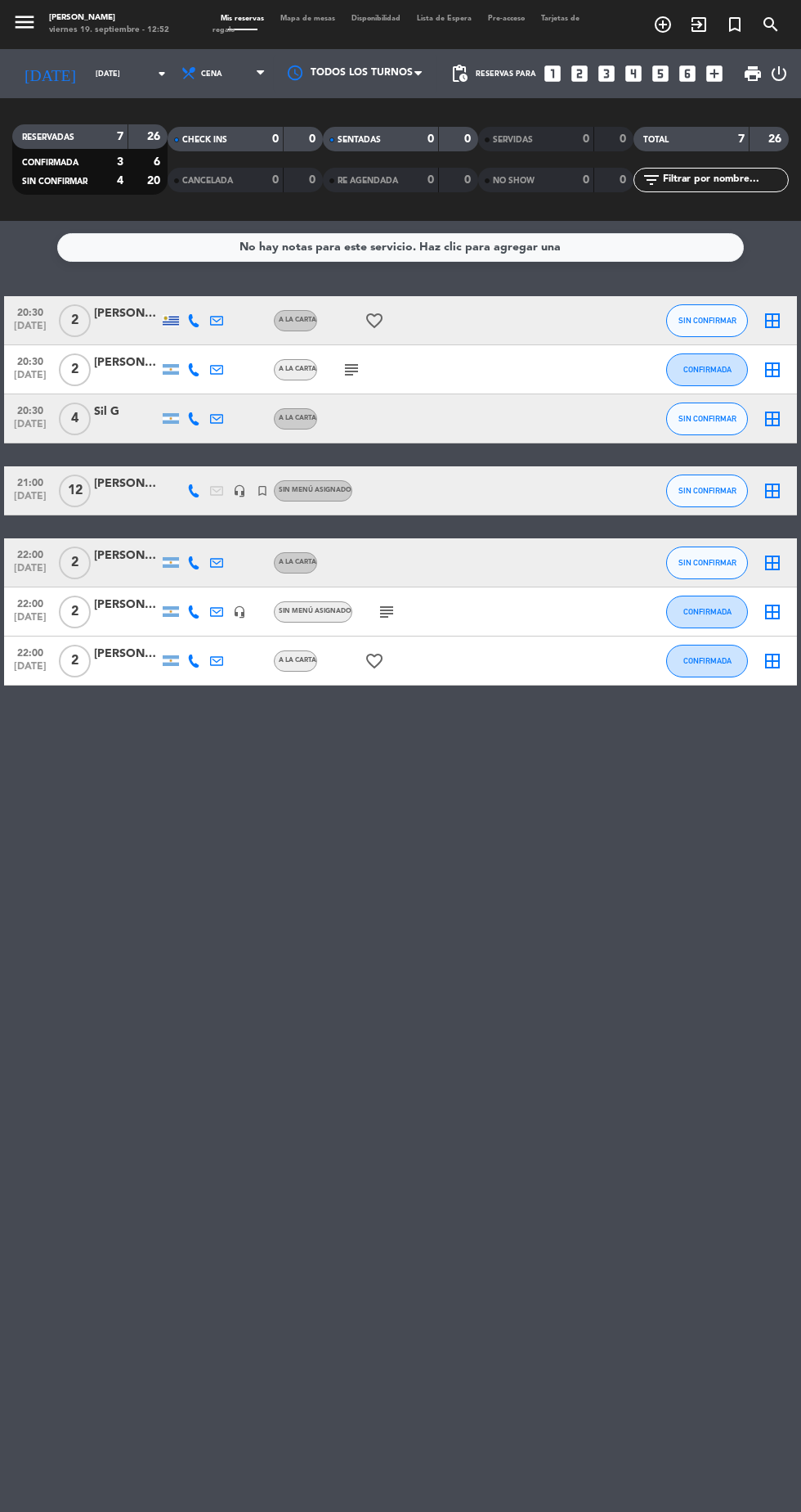
type input "[DATE]"
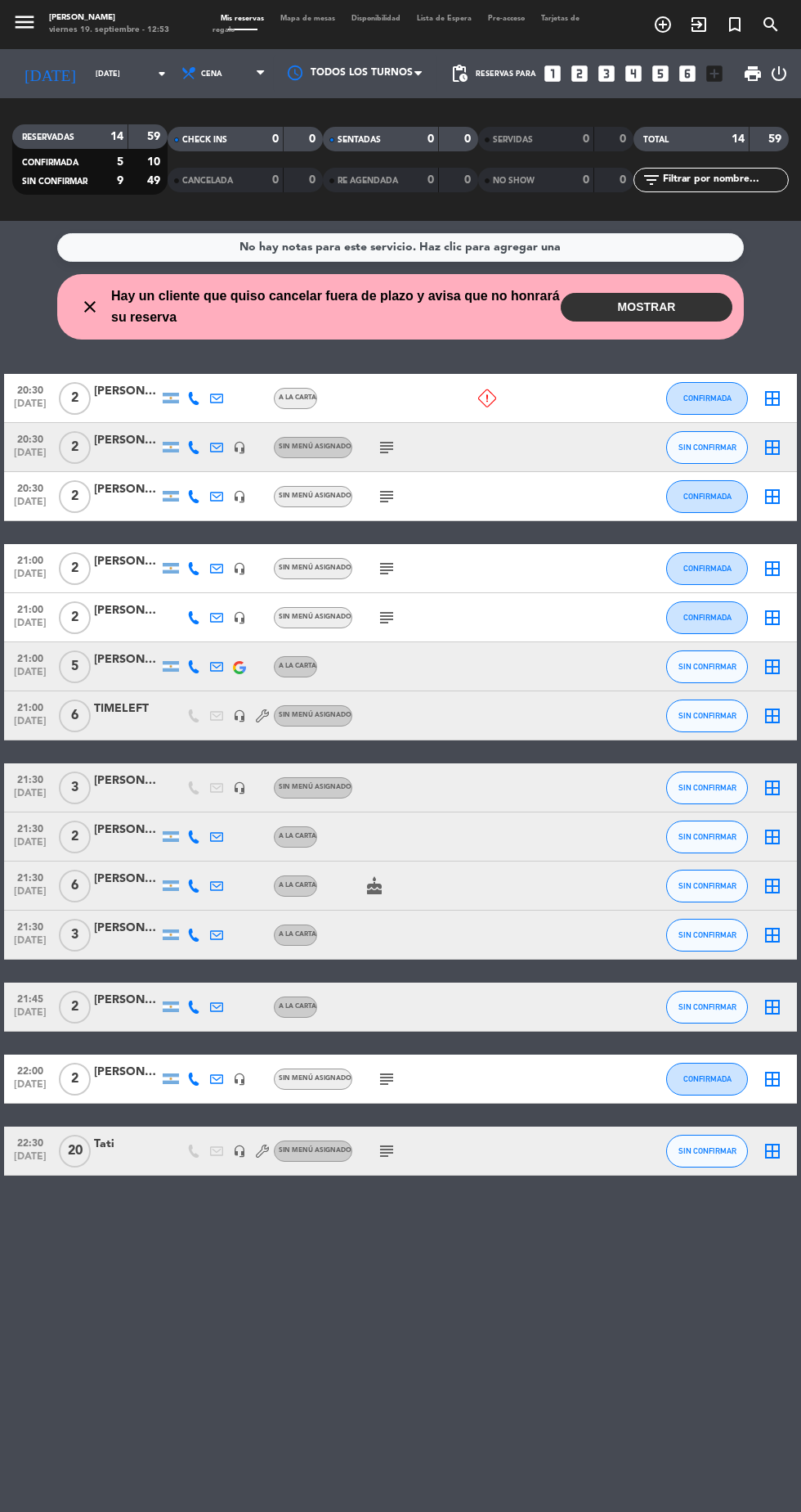
click at [88, 78] on input "[DATE]" at bounding box center [139, 73] width 103 height 25
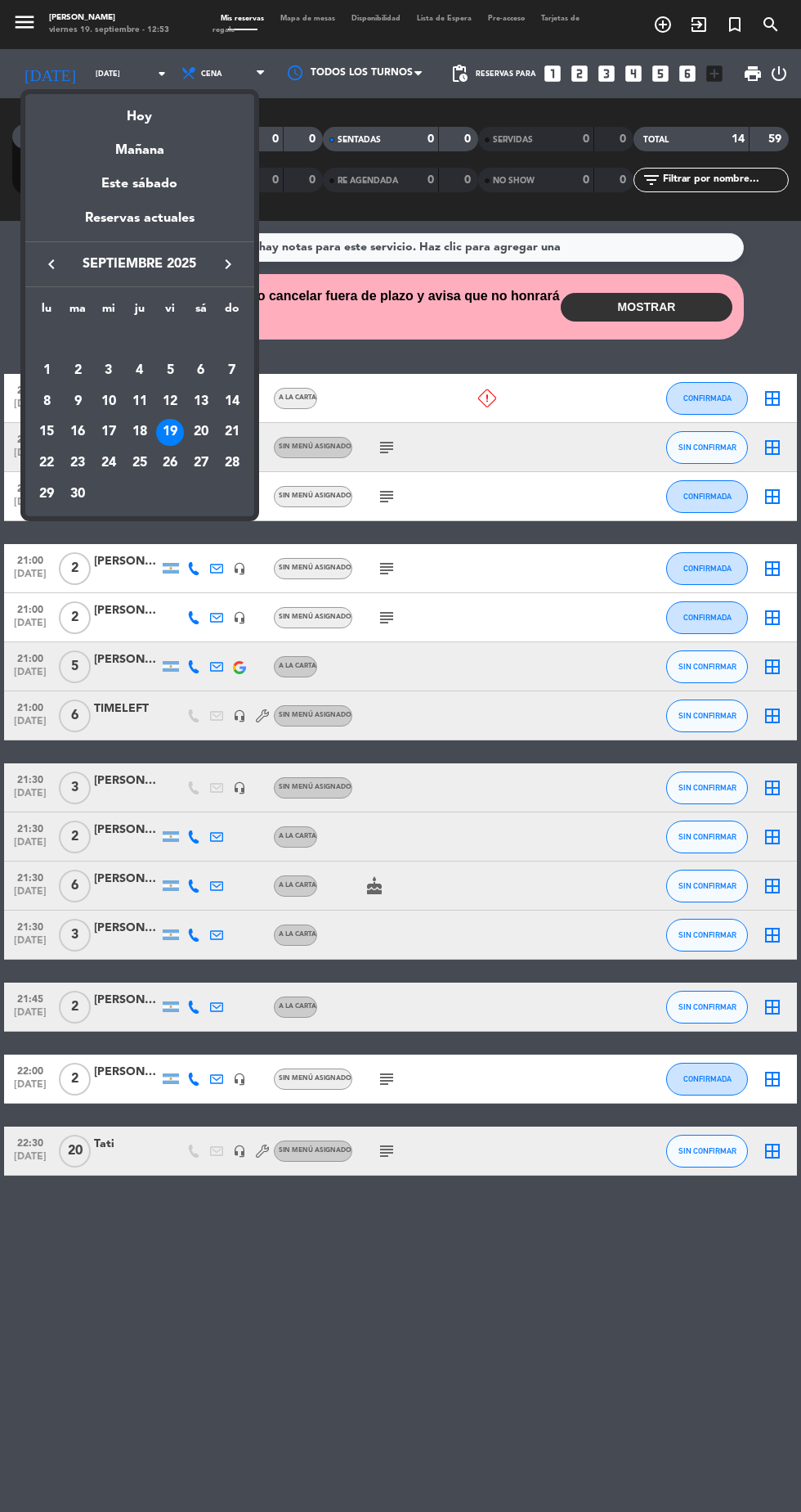
click at [207, 66] on div at bounding box center [400, 756] width 801 height 1512
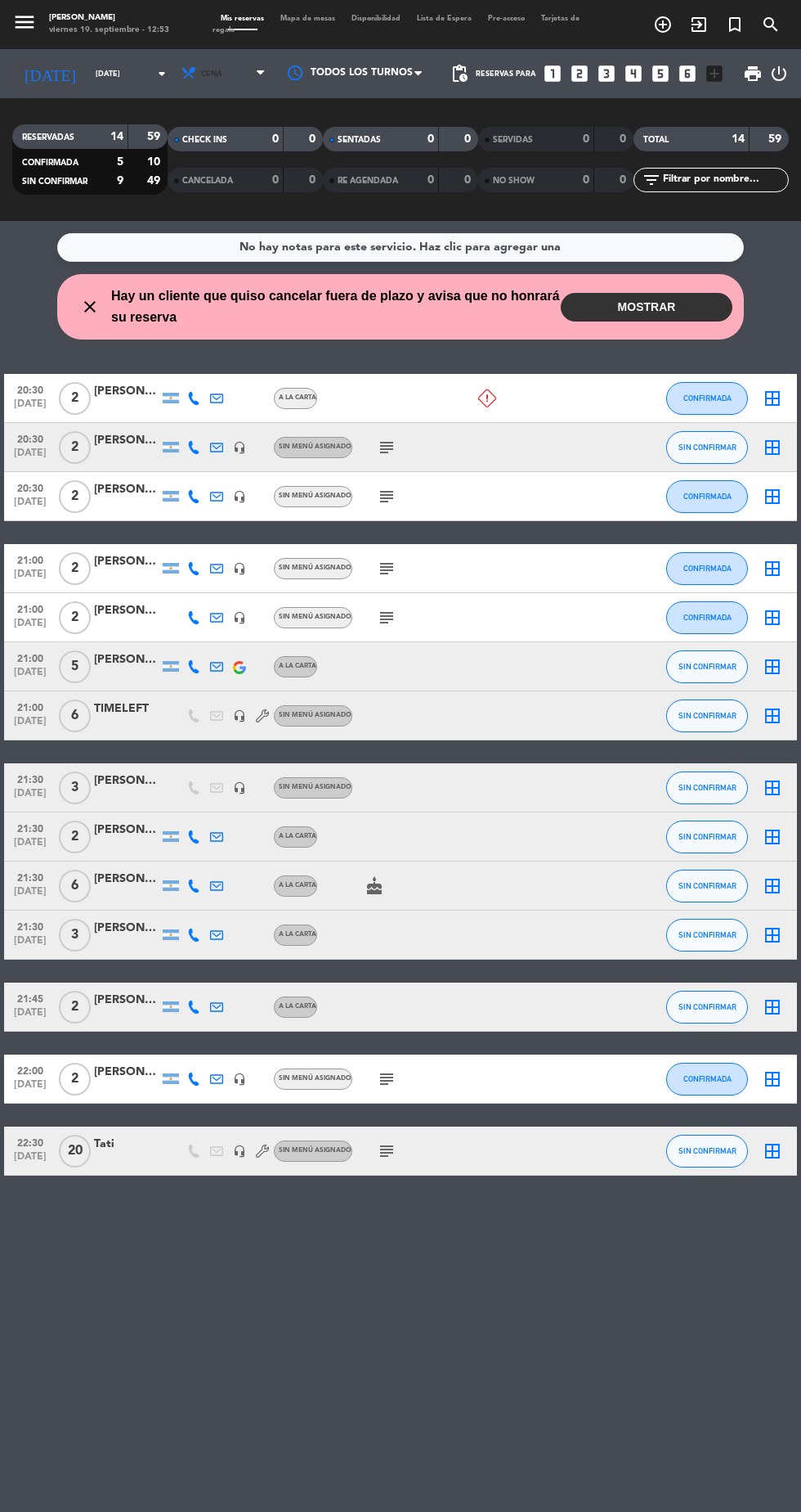
click at [205, 82] on span "Cena" at bounding box center [225, 73] width 99 height 36
click at [180, 143] on div "menu Hierro Bodegón viernes 19. septiembre - 12:53 Mis reservas Mapa de mesas D…" at bounding box center [400, 110] width 801 height 220
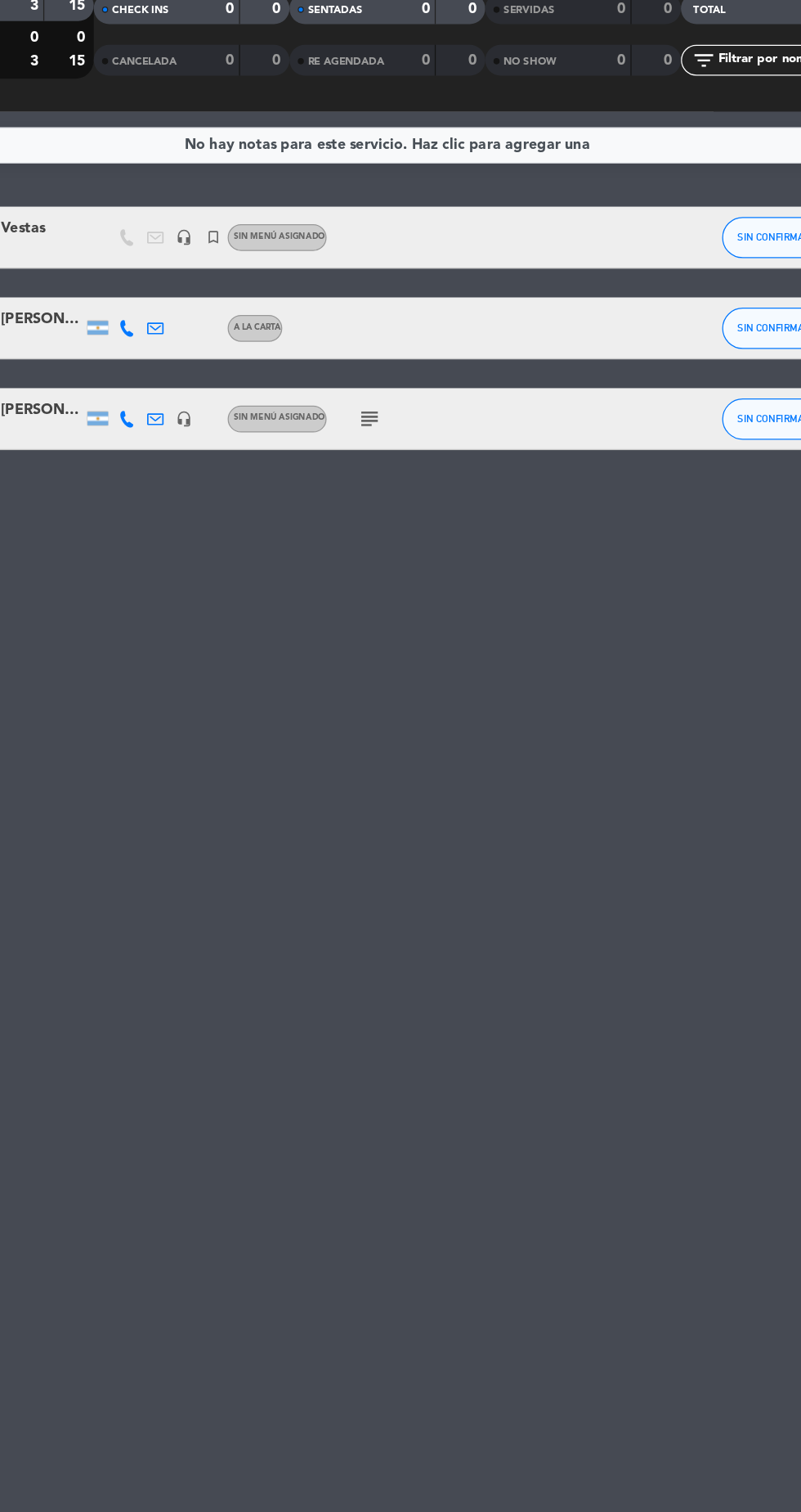
scroll to position [2, 0]
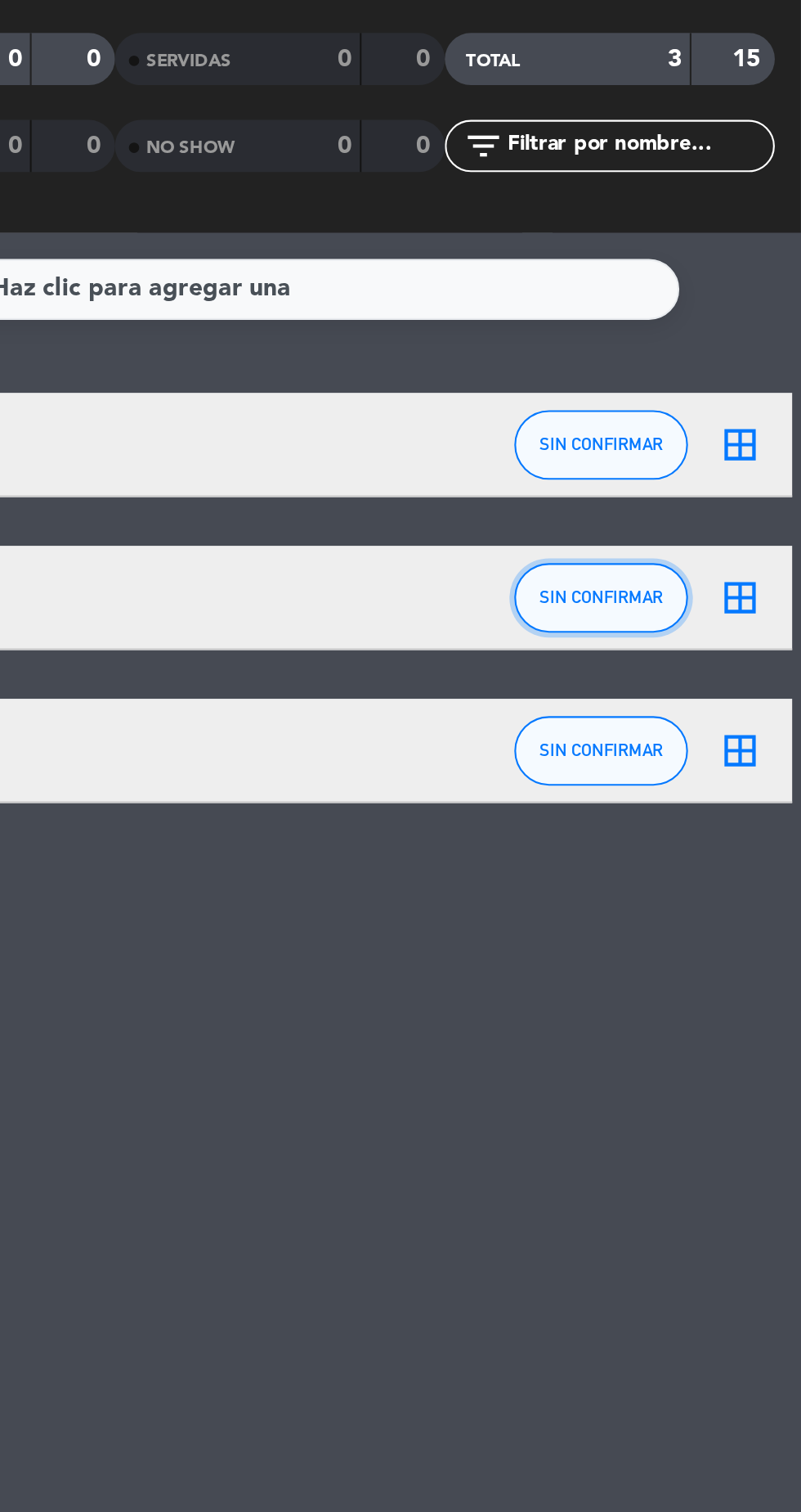
click at [704, 393] on span "SIN CONFIRMAR" at bounding box center [707, 392] width 58 height 9
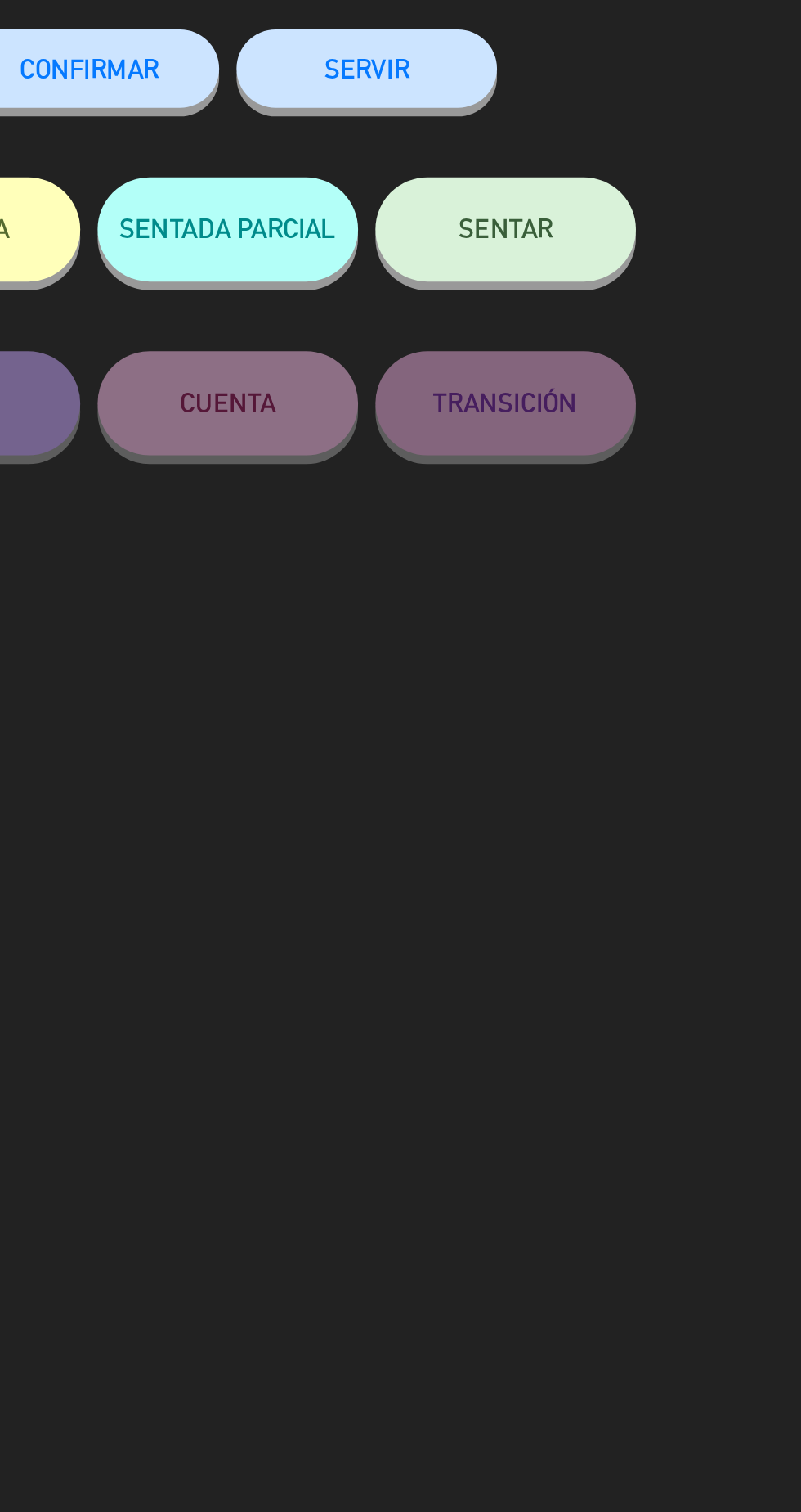
click at [476, 150] on span "CONFIRMAR" at bounding box center [466, 143] width 66 height 14
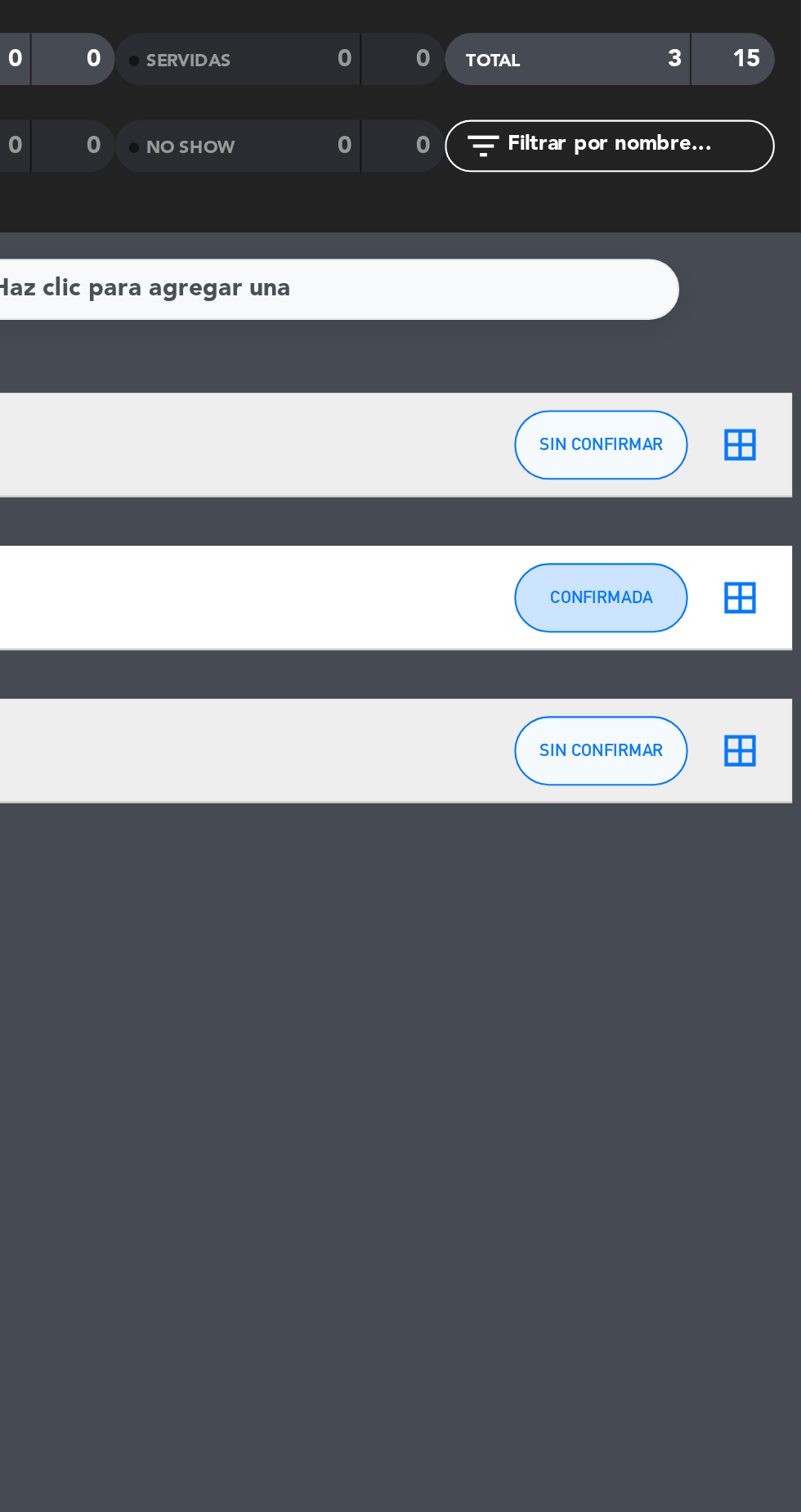
click at [740, 417] on div "12:30 sep. 19 8 Vestas headset_mic turned_in_not Sin menú asignado SIN CONFIRMA…" at bounding box center [400, 393] width 793 height 193
click at [779, 390] on icon "border_all" at bounding box center [773, 393] width 19 height 19
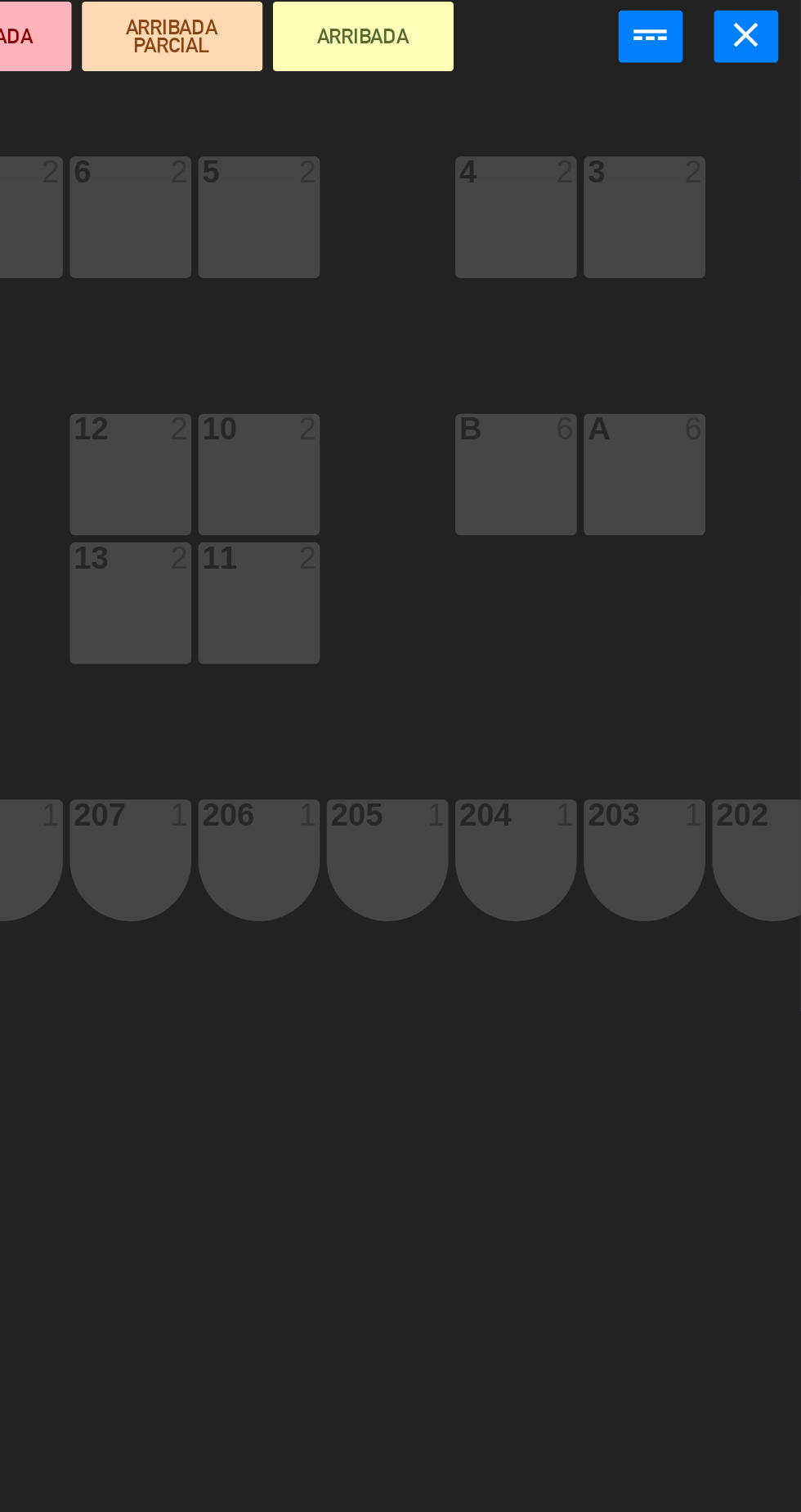
click at [645, 333] on div "B 6" at bounding box center [667, 334] width 57 height 57
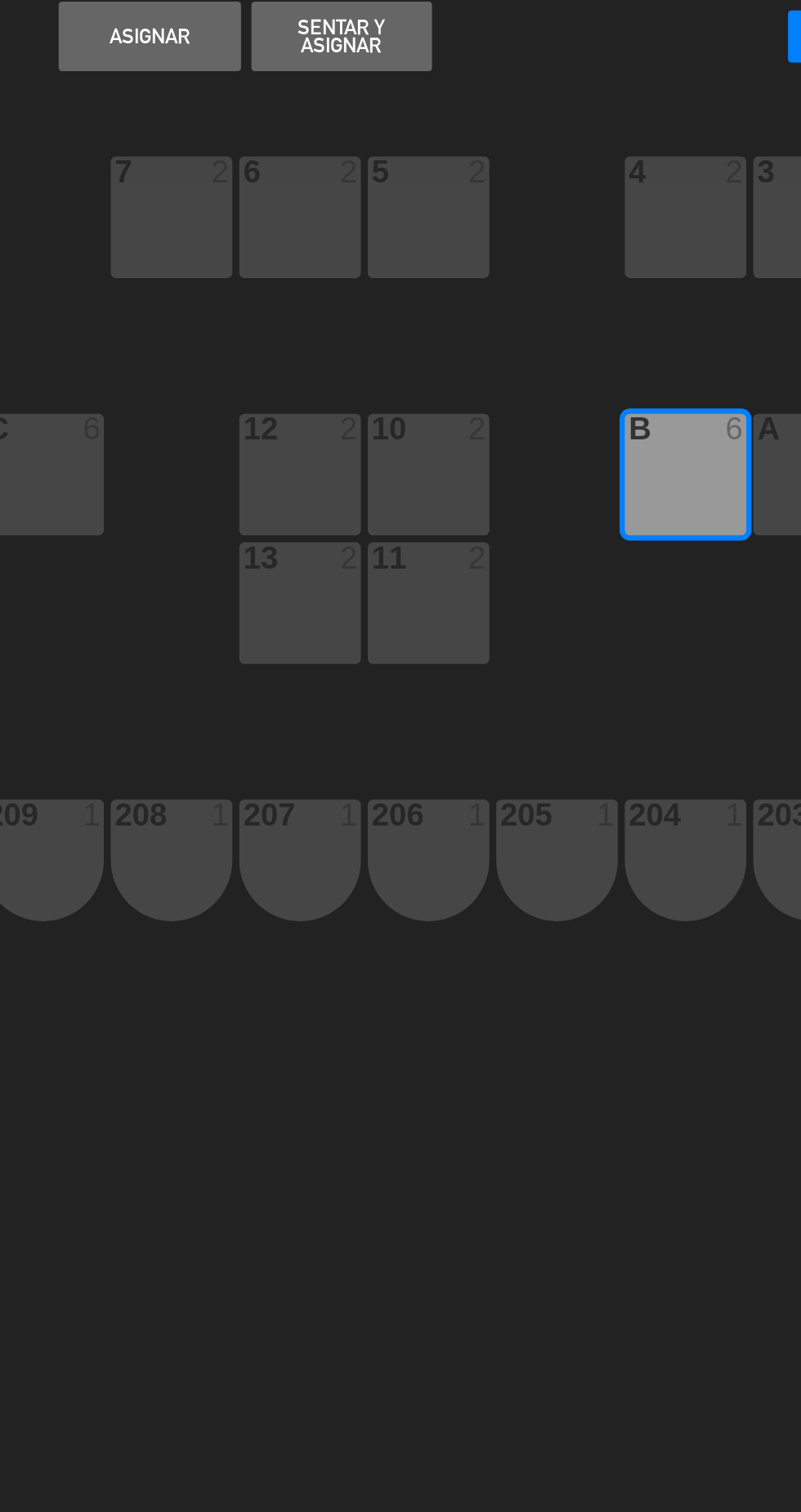
click at [501, 126] on button "Sentar y Asignar" at bounding box center [505, 129] width 85 height 33
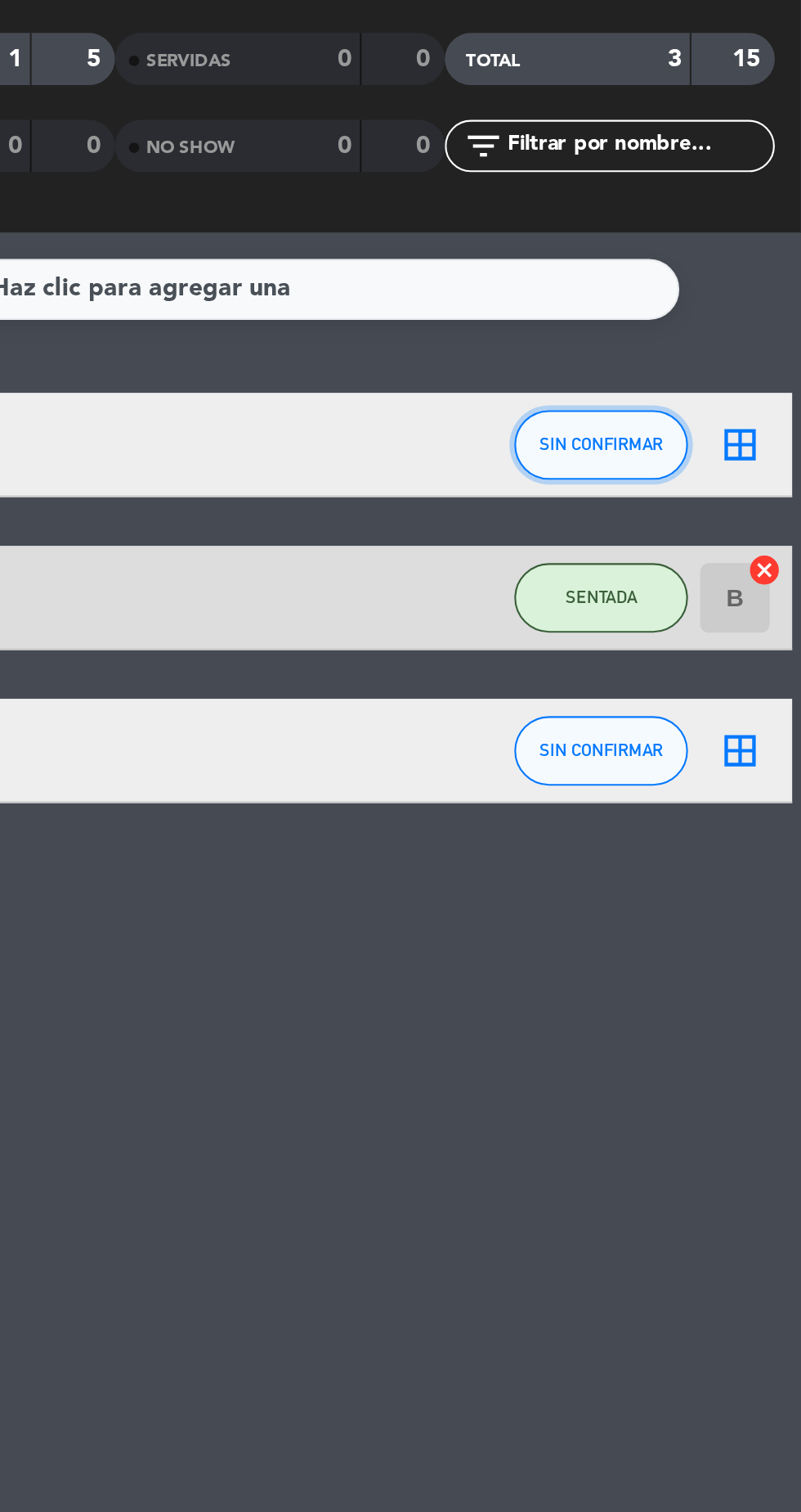
click at [701, 307] on button "SIN CONFIRMAR" at bounding box center [707, 321] width 82 height 33
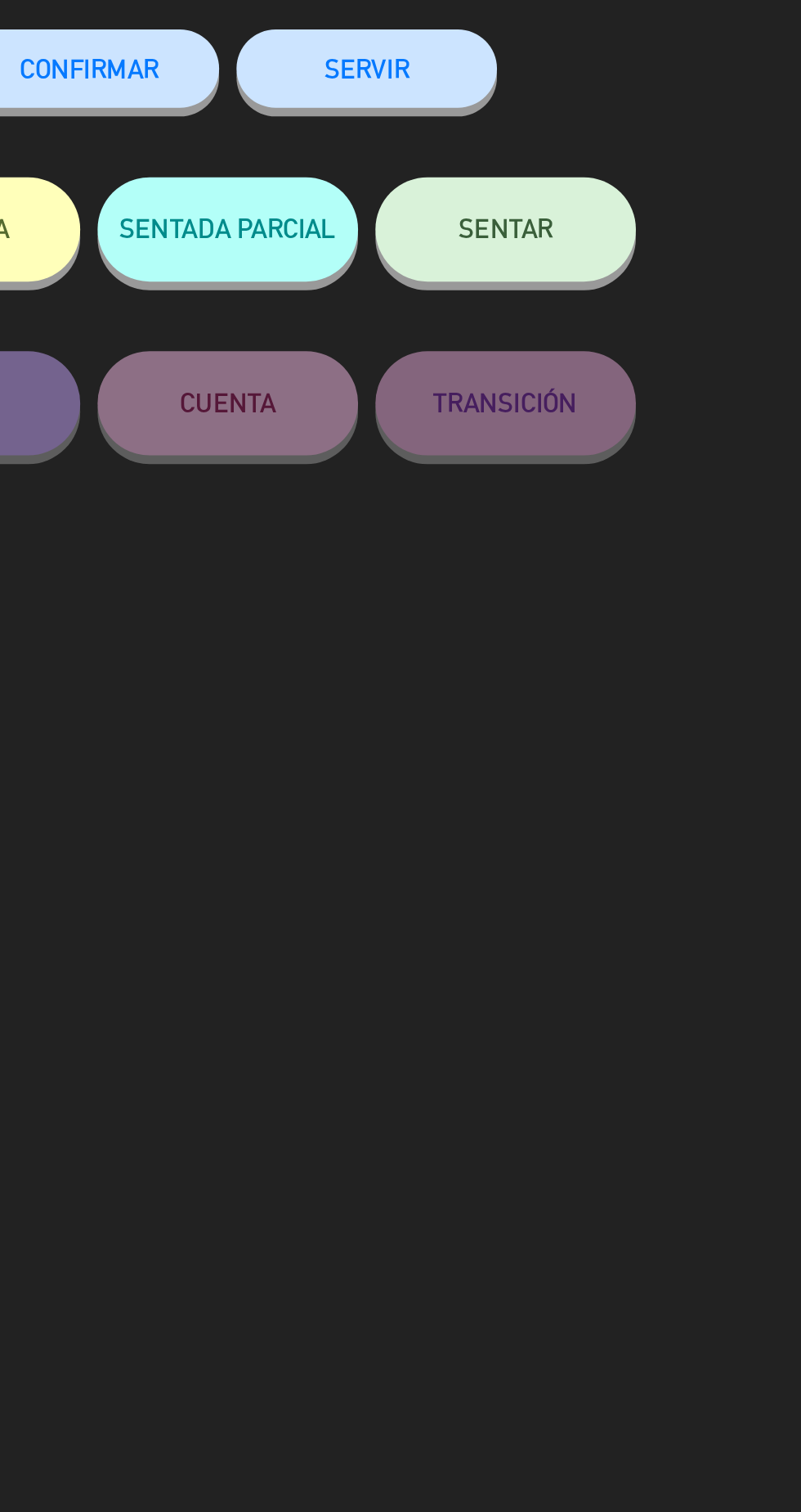
click at [673, 211] on button "SENTAR" at bounding box center [662, 218] width 123 height 49
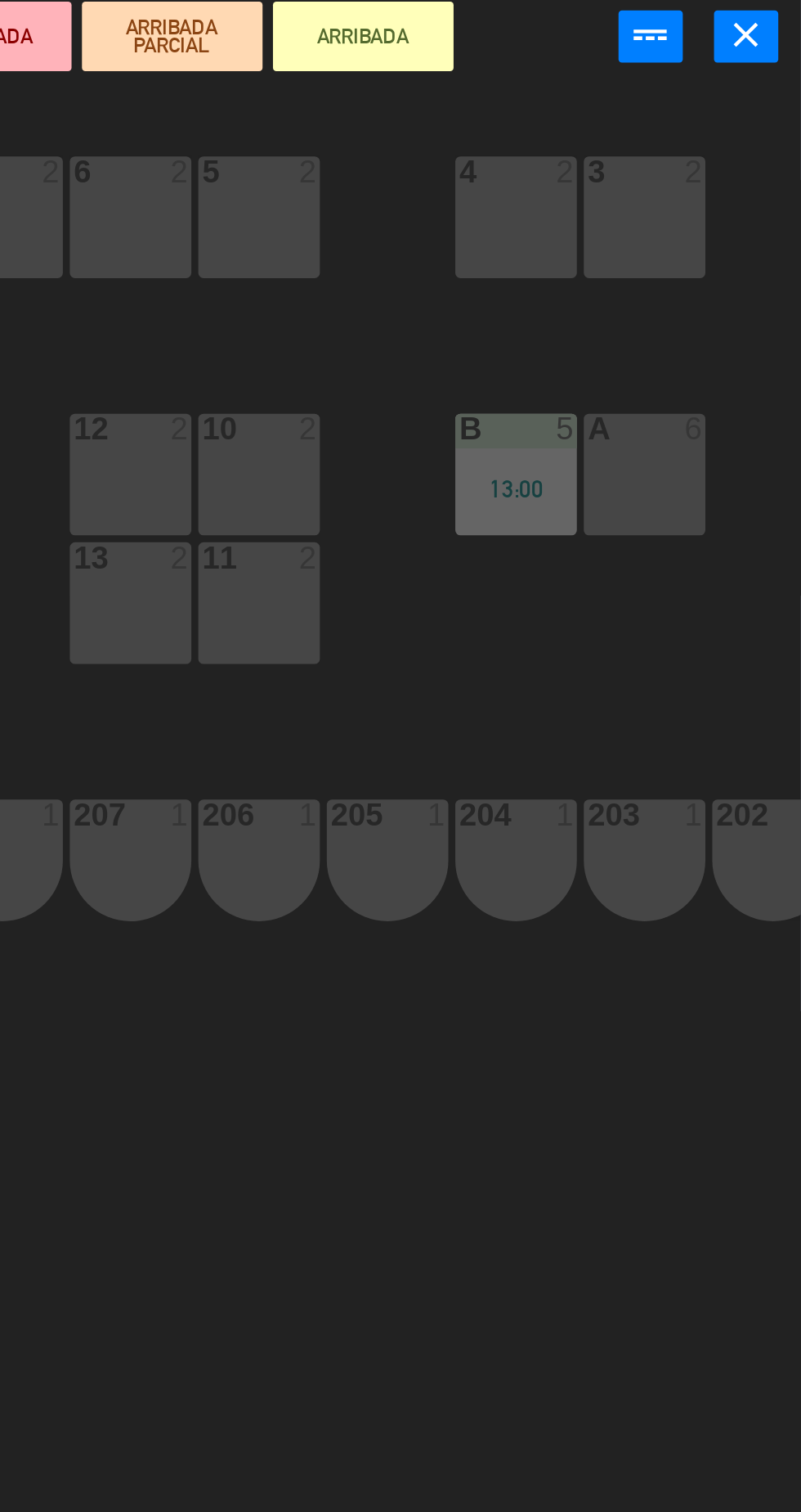
click at [545, 335] on div "10 2" at bounding box center [546, 334] width 57 height 57
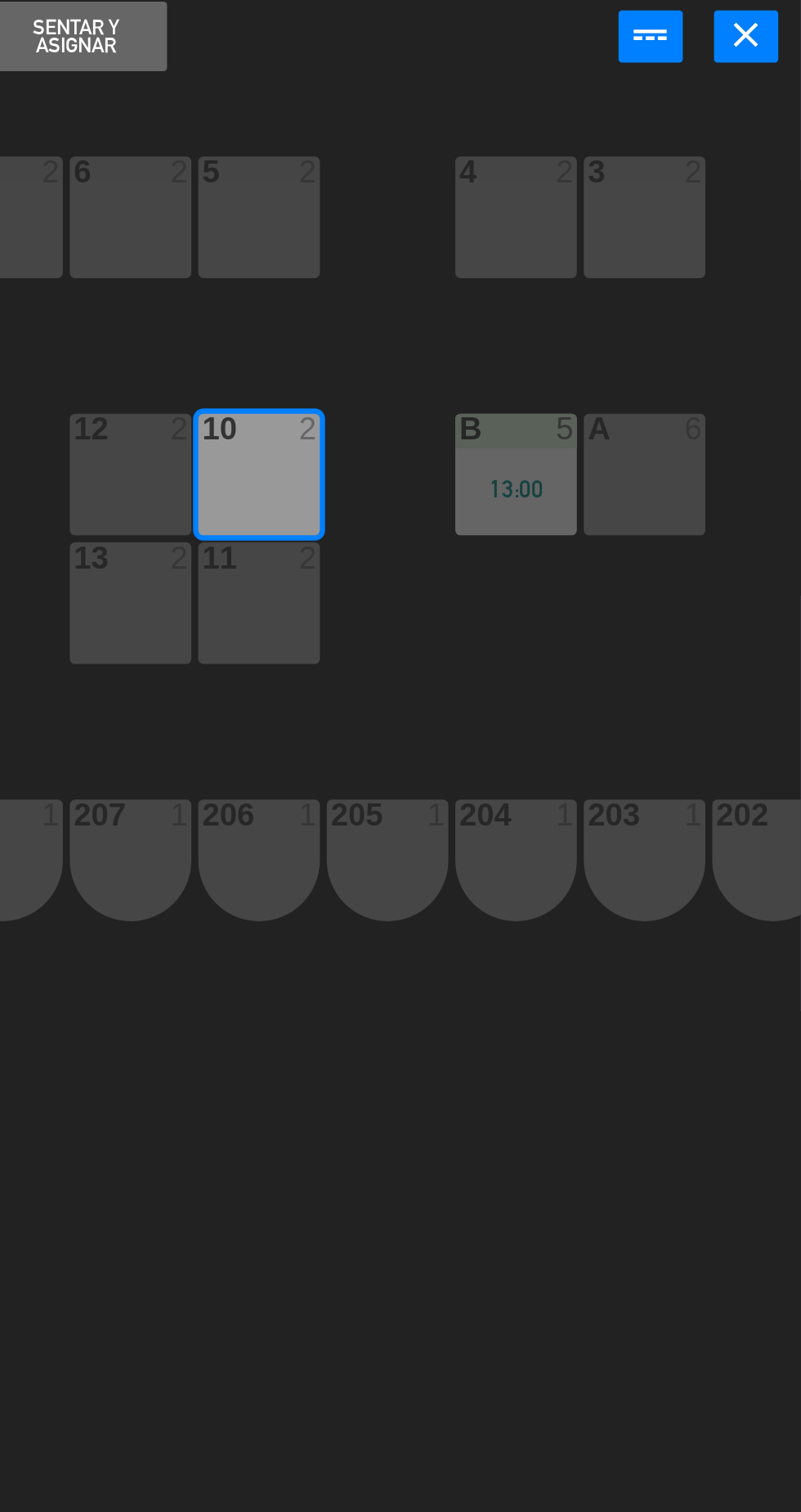
click at [546, 394] on div "11 2" at bounding box center [546, 394] width 57 height 57
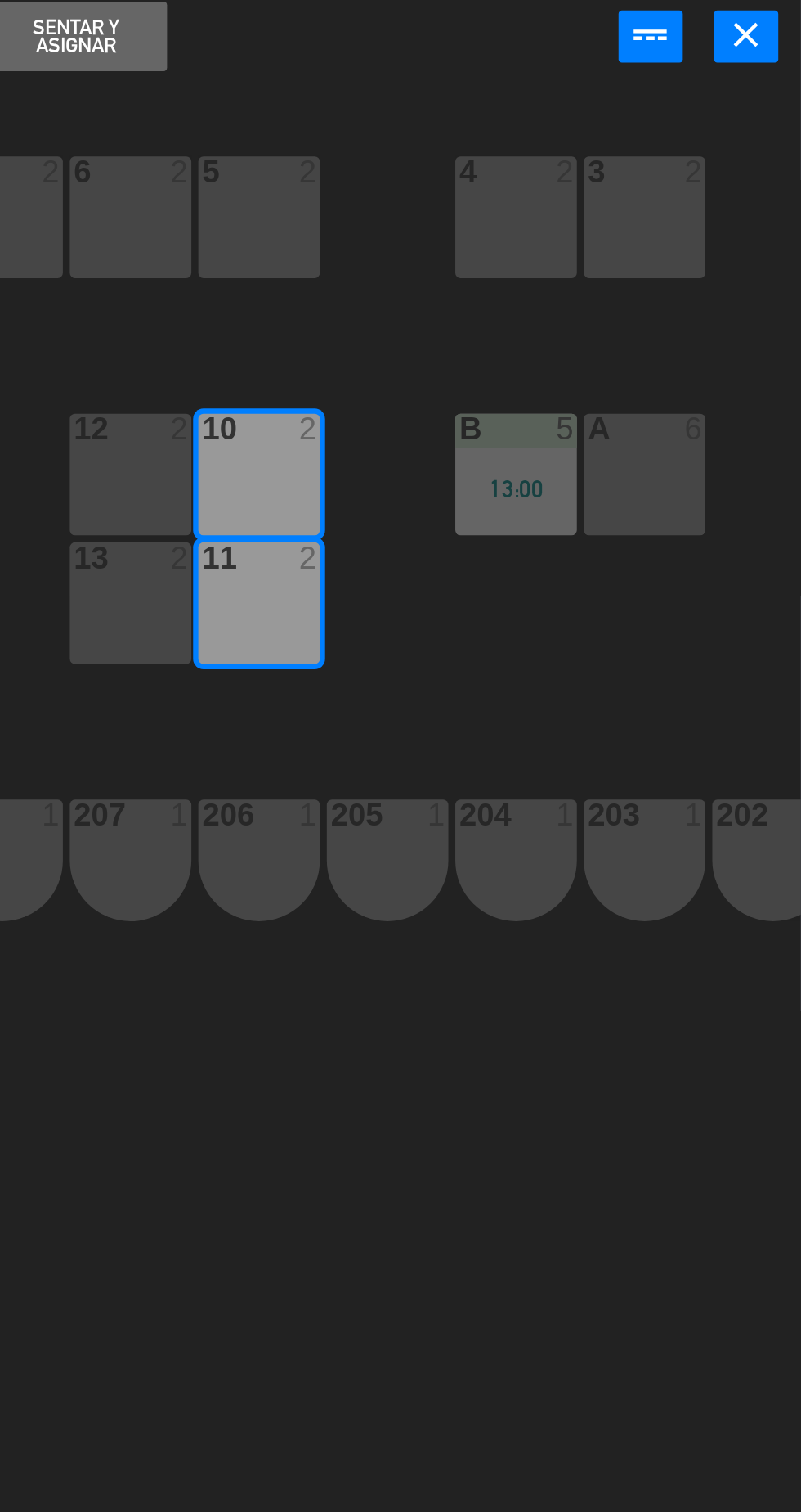
click at [482, 340] on div "12 2" at bounding box center [485, 334] width 57 height 57
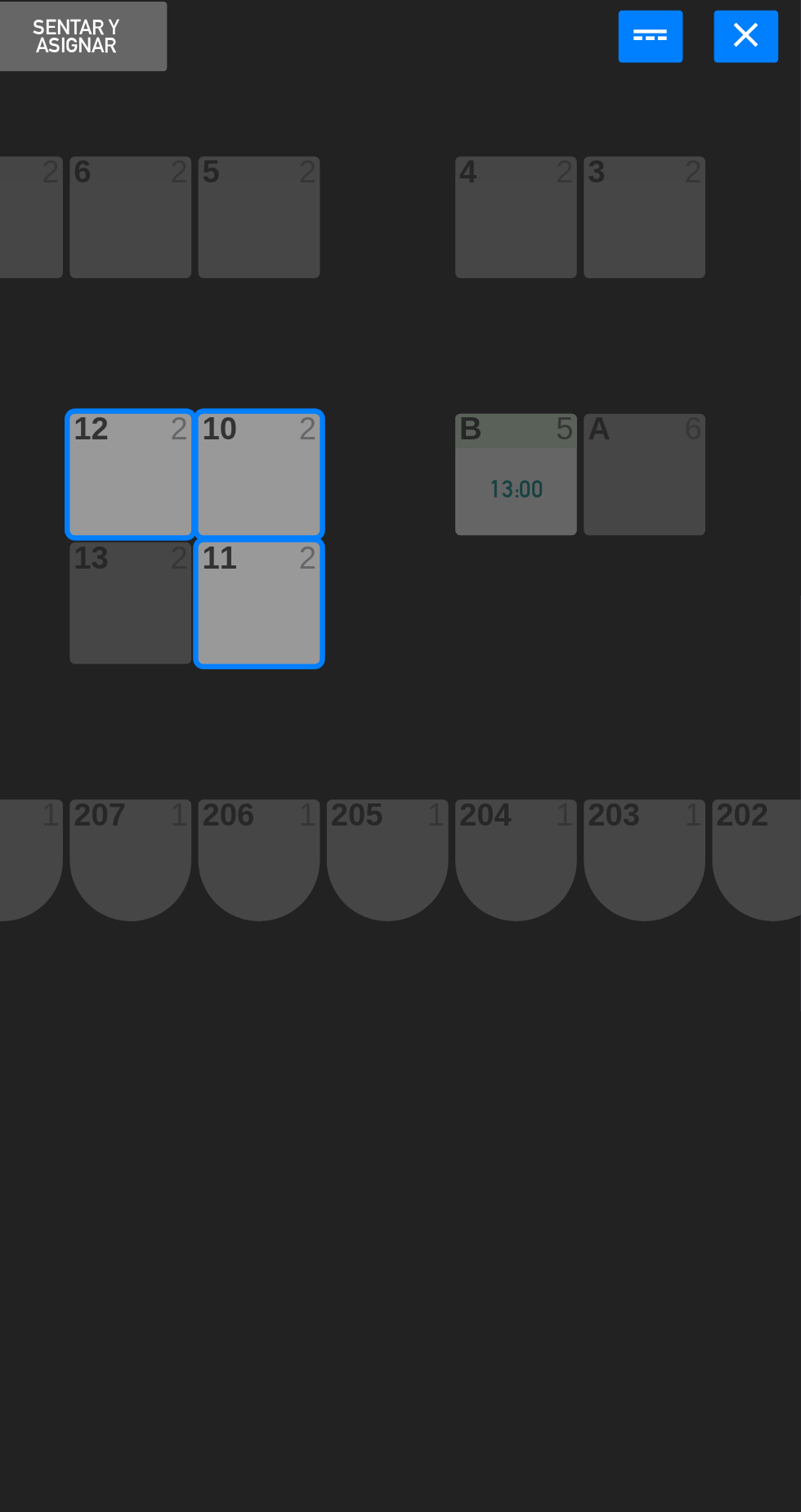
click at [495, 399] on div "13 2" at bounding box center [485, 394] width 57 height 57
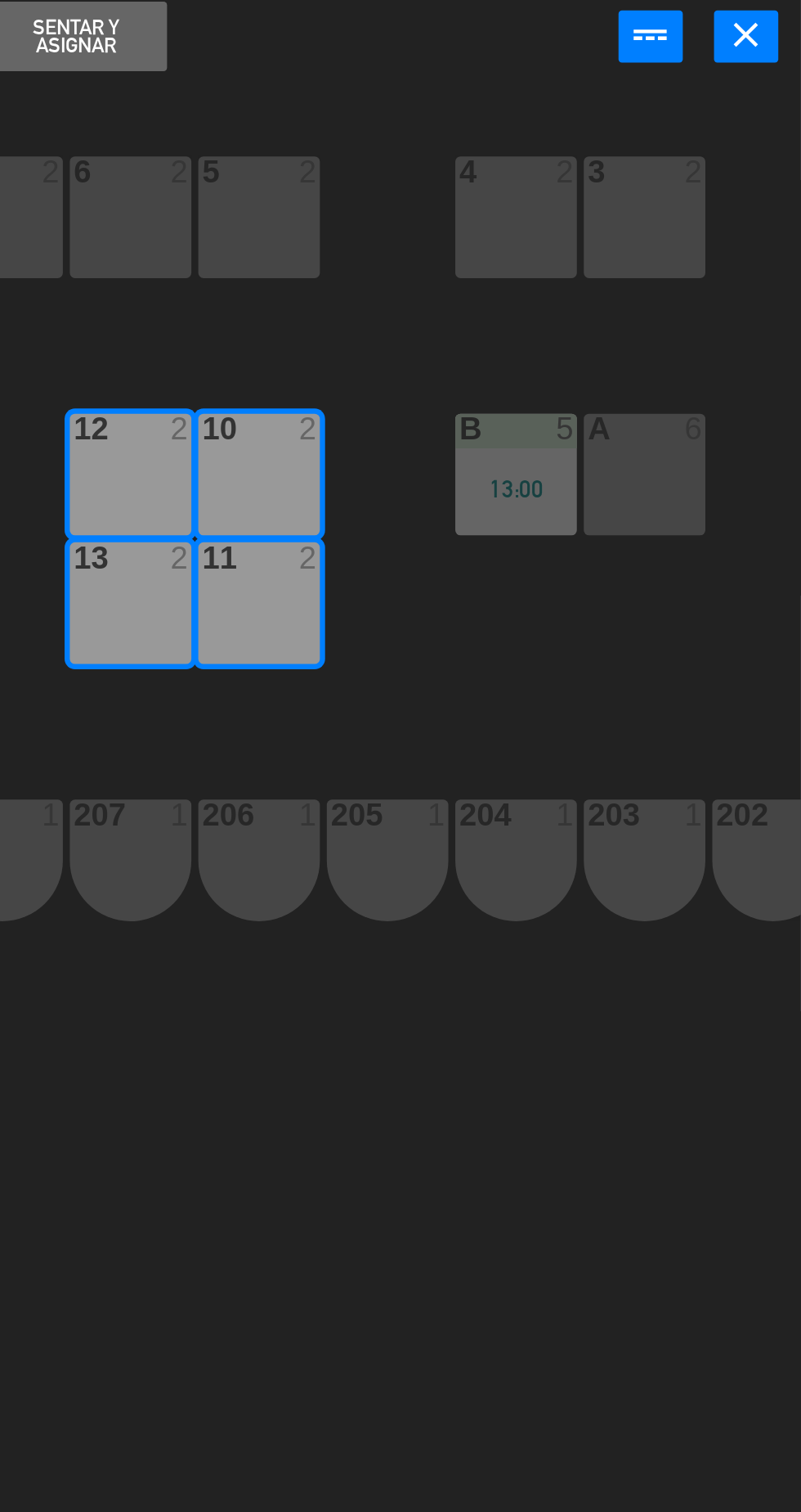
click at [470, 132] on button "Sentar y Asignar" at bounding box center [460, 129] width 85 height 33
